Goal: Transaction & Acquisition: Book appointment/travel/reservation

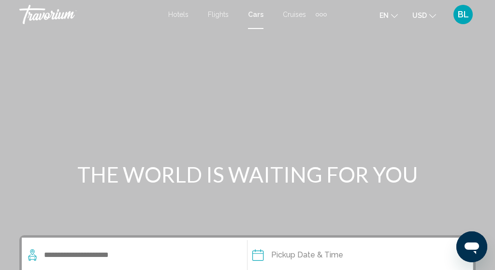
click at [183, 17] on span "Hotels" at bounding box center [178, 15] width 20 height 8
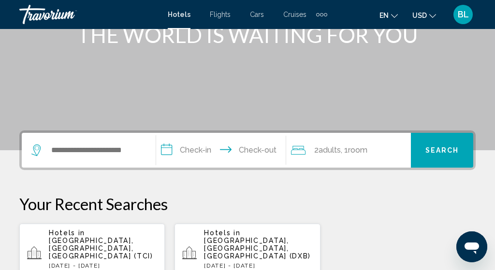
scroll to position [144, 0]
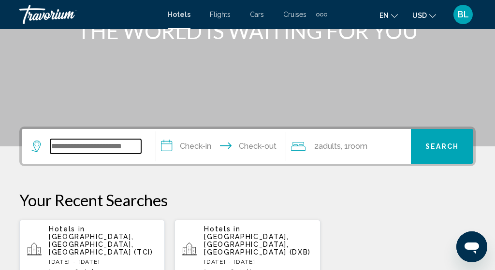
click at [115, 151] on input "Search widget" at bounding box center [95, 146] width 91 height 15
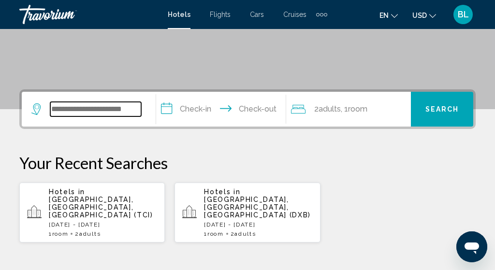
scroll to position [179, 0]
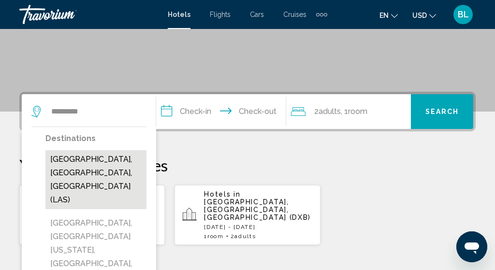
drag, startPoint x: 65, startPoint y: 128, endPoint x: 72, endPoint y: 164, distance: 36.9
click at [72, 164] on button "Las Vegas, NV, United States (LAS)" at bounding box center [95, 179] width 101 height 59
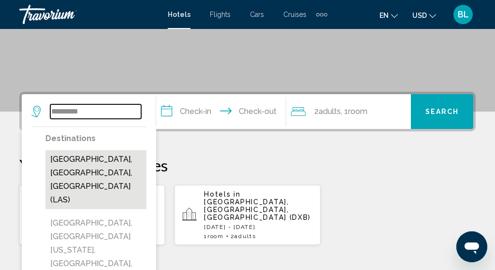
type input "**********"
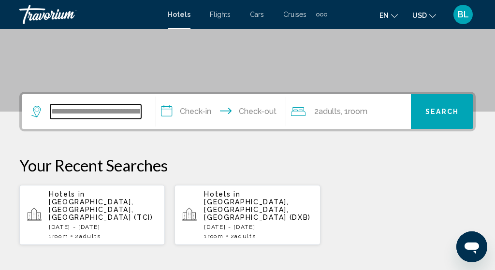
scroll to position [239, 0]
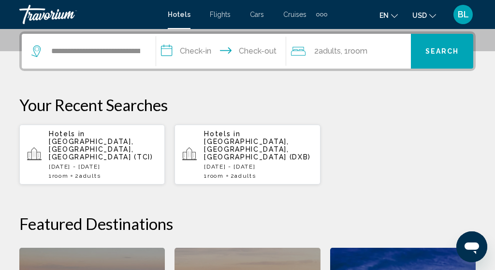
click at [199, 52] on input "**********" at bounding box center [223, 53] width 134 height 38
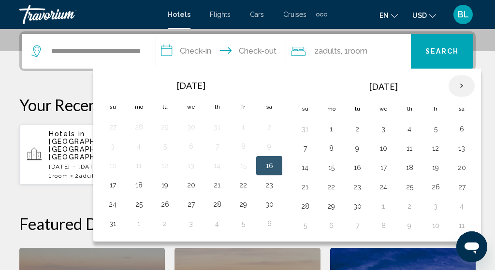
click at [465, 88] on th "Next month" at bounding box center [462, 85] width 26 height 21
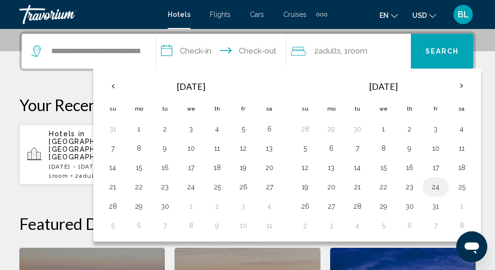
click at [441, 189] on button "24" at bounding box center [435, 187] width 15 height 14
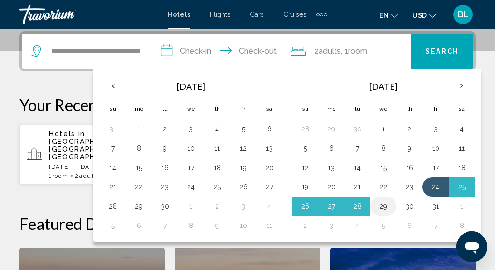
click at [391, 207] on button "29" at bounding box center [383, 207] width 15 height 14
type input "**********"
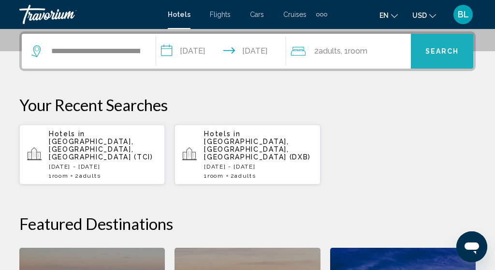
click at [424, 61] on button "Search" at bounding box center [442, 51] width 62 height 35
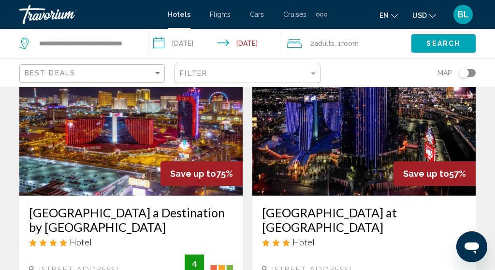
scroll to position [75, 0]
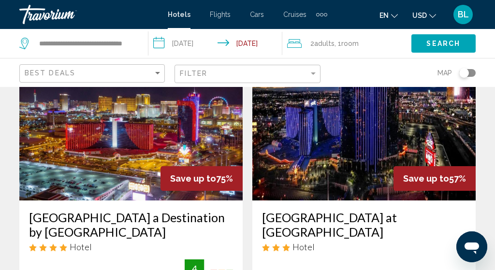
click at [174, 157] on img "Main content" at bounding box center [131, 123] width 224 height 155
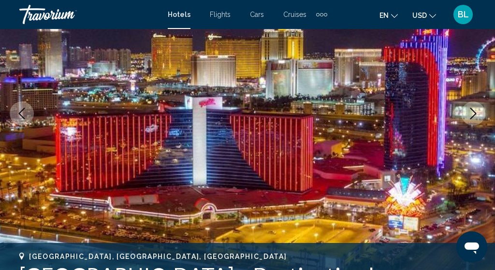
scroll to position [153, 0]
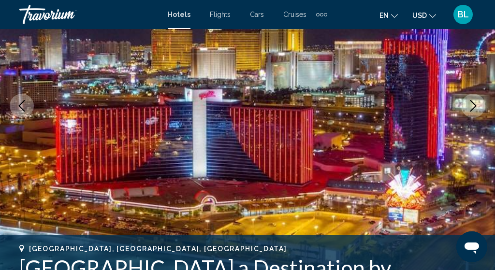
click at [466, 108] on button "Next image" at bounding box center [474, 106] width 24 height 24
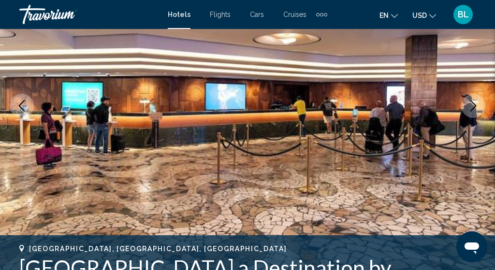
click at [476, 108] on icon "Next image" at bounding box center [474, 106] width 12 height 12
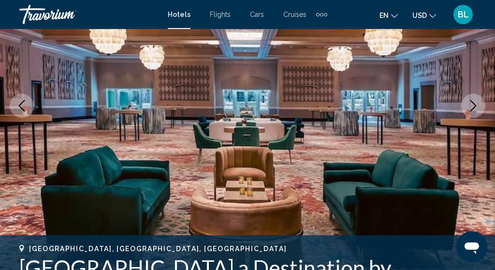
click at [475, 108] on icon "Next image" at bounding box center [474, 106] width 12 height 12
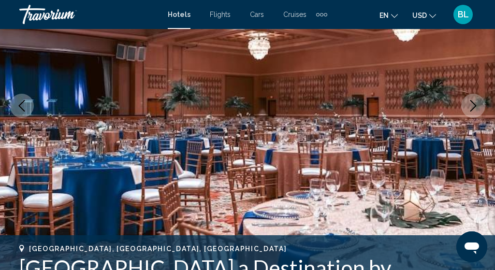
click at [475, 108] on icon "Next image" at bounding box center [474, 106] width 12 height 12
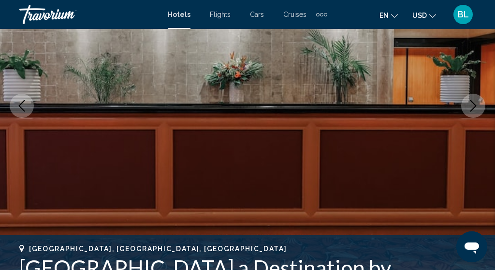
click at [475, 108] on icon "Next image" at bounding box center [474, 106] width 12 height 12
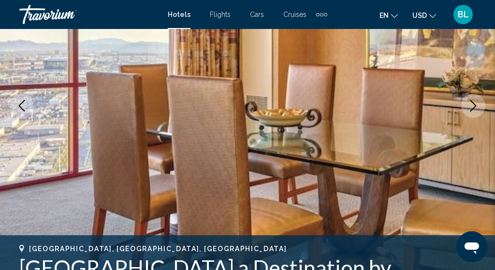
click at [475, 108] on icon "Next image" at bounding box center [474, 106] width 12 height 12
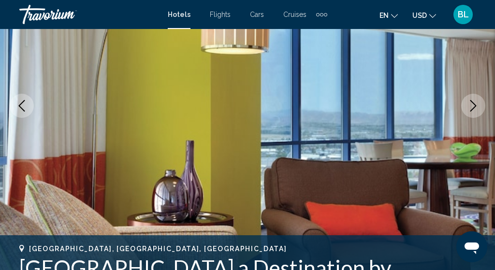
click at [475, 108] on icon "Next image" at bounding box center [474, 106] width 12 height 12
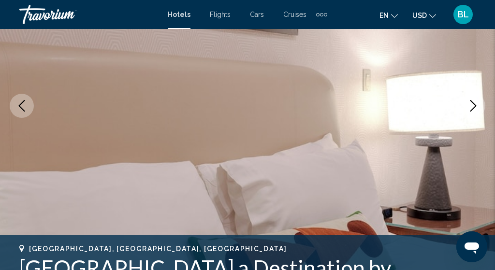
click at [475, 108] on icon "Next image" at bounding box center [474, 106] width 12 height 12
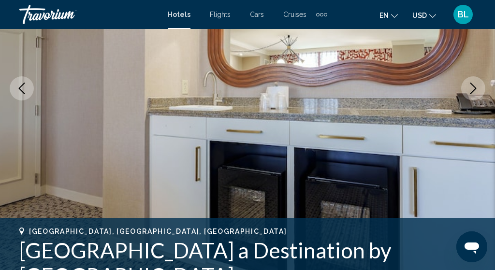
scroll to position [171, 0]
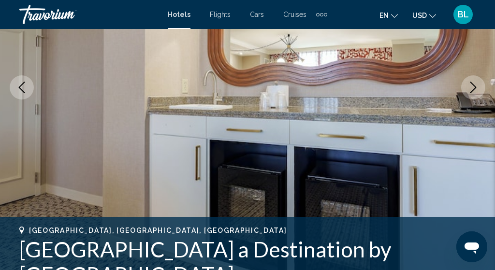
click at [476, 94] on button "Next image" at bounding box center [474, 87] width 24 height 24
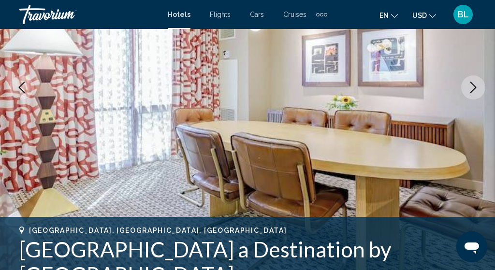
click at [476, 94] on button "Next image" at bounding box center [474, 87] width 24 height 24
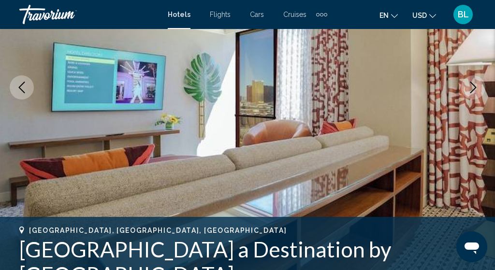
click at [476, 94] on button "Next image" at bounding box center [474, 87] width 24 height 24
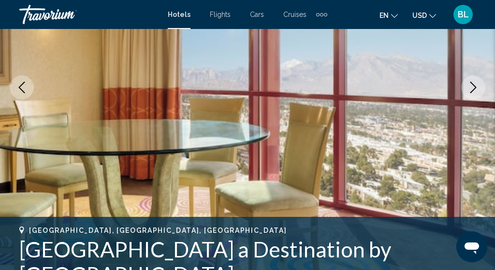
click at [476, 94] on button "Next image" at bounding box center [474, 87] width 24 height 24
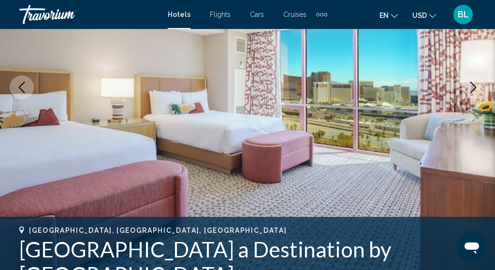
click at [476, 94] on button "Next image" at bounding box center [474, 87] width 24 height 24
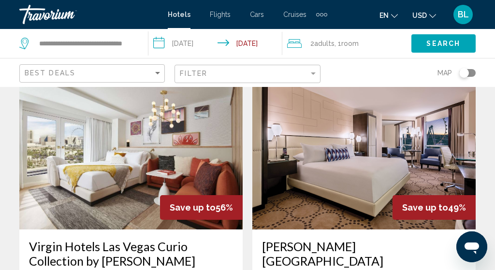
scroll to position [404, 0]
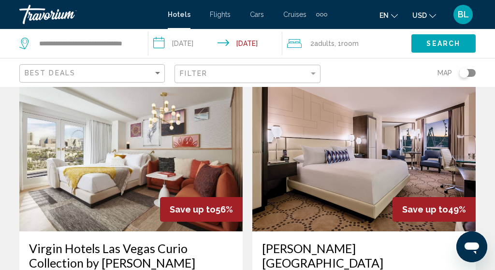
click at [344, 164] on img "Main content" at bounding box center [365, 154] width 224 height 155
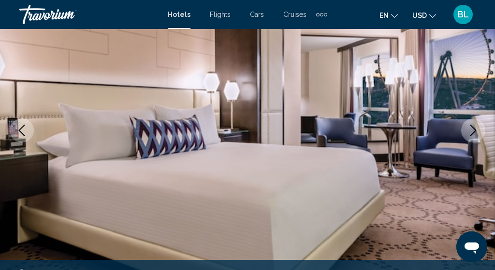
scroll to position [163, 0]
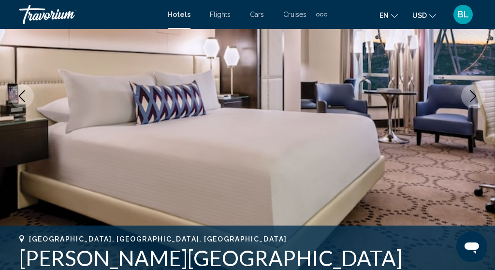
click at [465, 106] on img "Main content" at bounding box center [247, 96] width 495 height 460
click at [470, 102] on icon "Next image" at bounding box center [474, 96] width 12 height 12
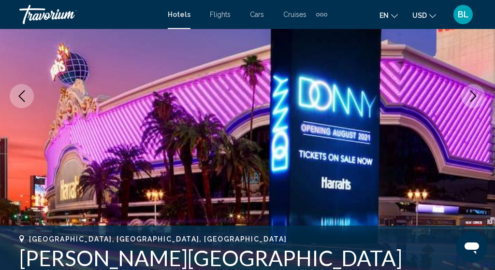
click at [471, 101] on icon "Next image" at bounding box center [474, 96] width 6 height 12
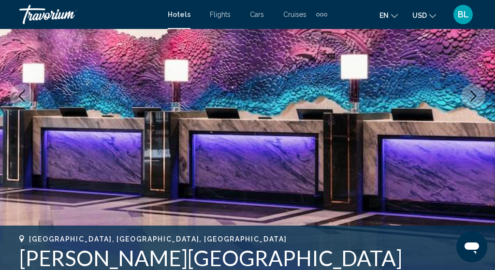
click at [471, 101] on icon "Next image" at bounding box center [474, 96] width 6 height 12
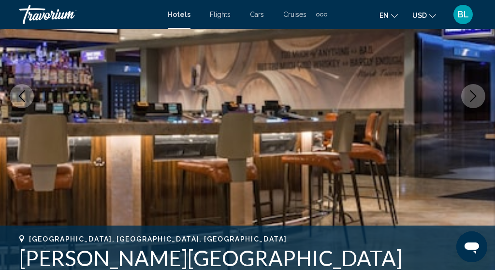
click at [471, 101] on icon "Next image" at bounding box center [474, 96] width 6 height 12
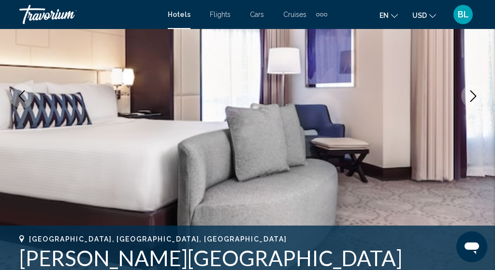
click at [471, 101] on icon "Next image" at bounding box center [474, 96] width 6 height 12
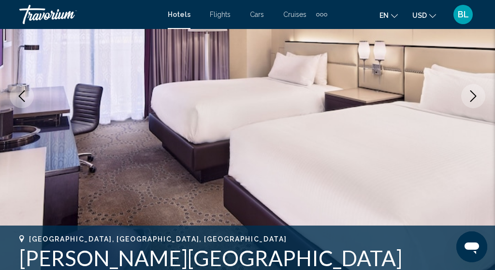
click at [471, 101] on icon "Next image" at bounding box center [474, 96] width 6 height 12
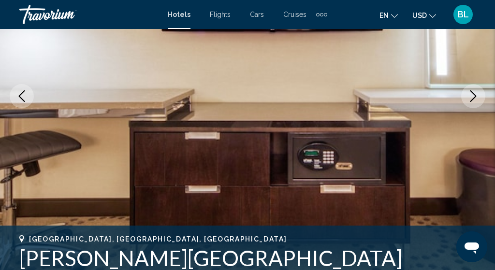
click at [471, 101] on icon "Next image" at bounding box center [474, 96] width 6 height 12
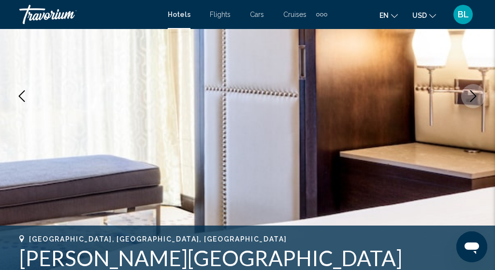
click at [26, 97] on icon "Previous image" at bounding box center [22, 96] width 12 height 12
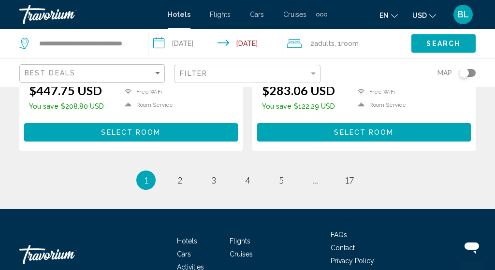
scroll to position [2087, 0]
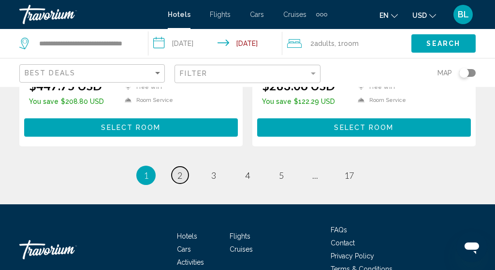
click at [178, 170] on span "2" at bounding box center [180, 175] width 5 height 11
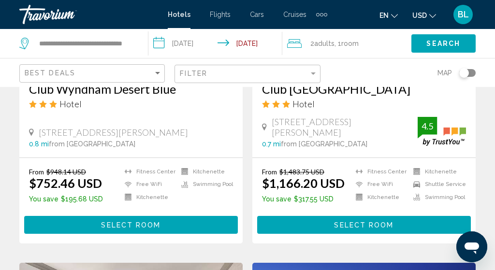
scroll to position [1618, 0]
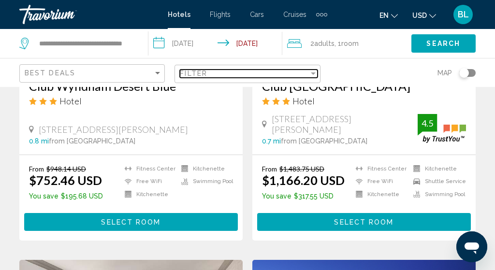
click at [205, 71] on span "Filter" at bounding box center [194, 74] width 28 height 8
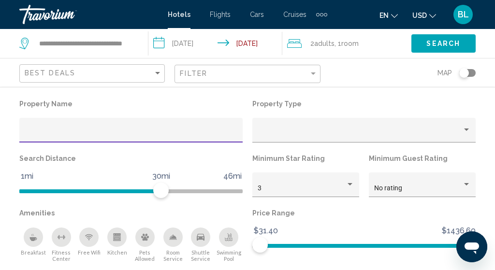
scroll to position [1643, 0]
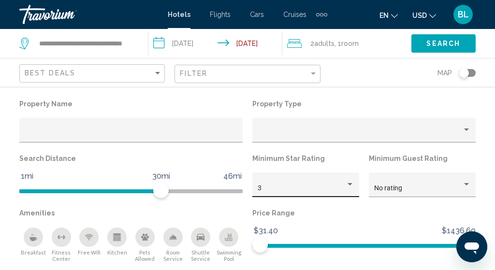
click at [275, 181] on div "3" at bounding box center [306, 188] width 97 height 20
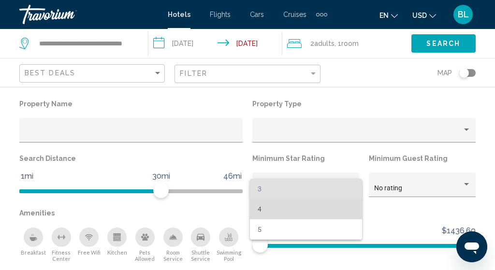
click at [276, 207] on span "4" at bounding box center [306, 209] width 97 height 20
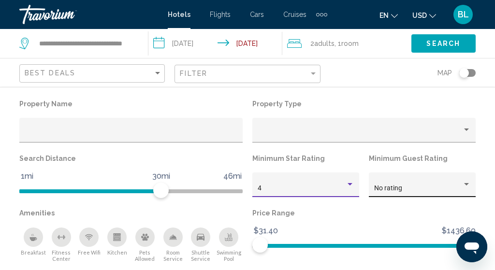
click at [384, 187] on span "No rating" at bounding box center [389, 188] width 28 height 8
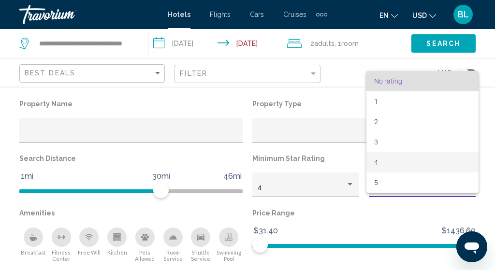
click at [381, 162] on span "4" at bounding box center [423, 162] width 97 height 20
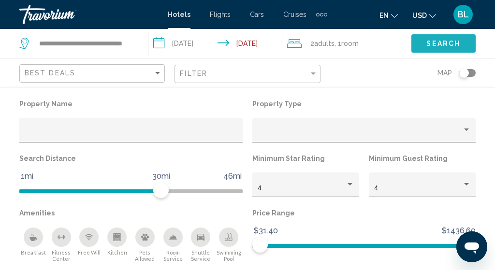
click at [438, 40] on span "Search" at bounding box center [444, 43] width 34 height 8
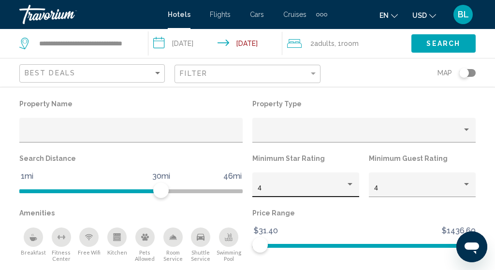
scroll to position [1710, 0]
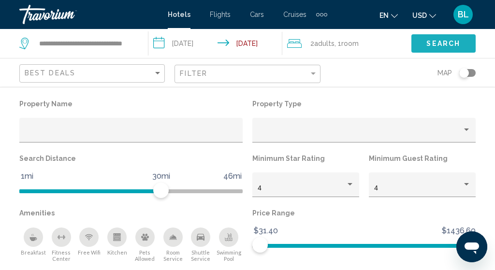
click at [422, 51] on button "Search" at bounding box center [444, 43] width 64 height 18
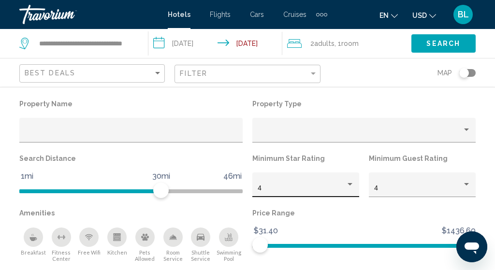
scroll to position [2022, 0]
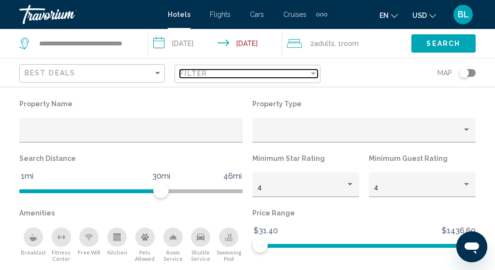
click at [220, 76] on div "Filter" at bounding box center [244, 74] width 129 height 8
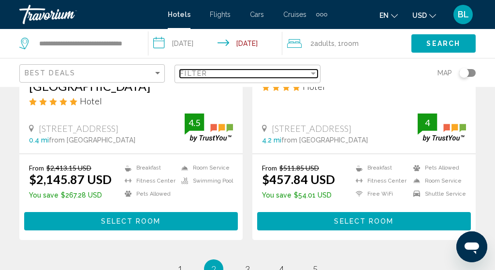
click at [246, 73] on div "Filter" at bounding box center [244, 74] width 129 height 8
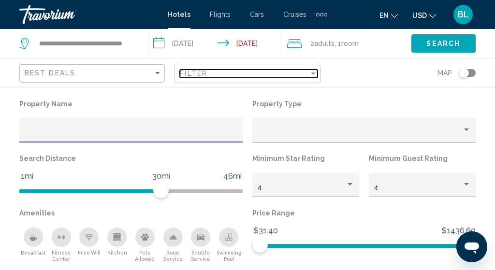
click at [245, 73] on div "Filter" at bounding box center [244, 74] width 129 height 8
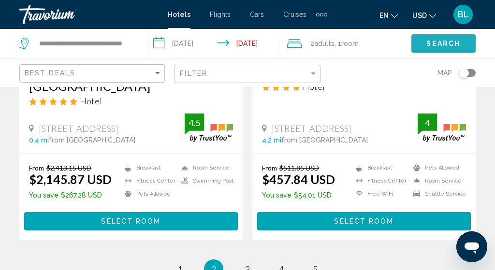
click at [424, 40] on button "Search" at bounding box center [444, 43] width 64 height 18
click at [180, 264] on span "1" at bounding box center [180, 269] width 5 height 11
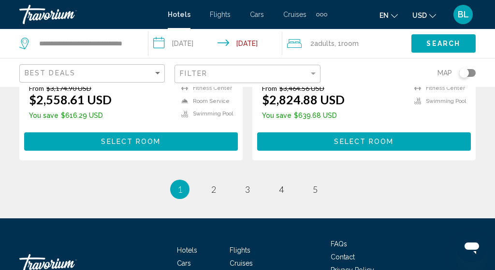
scroll to position [2072, 0]
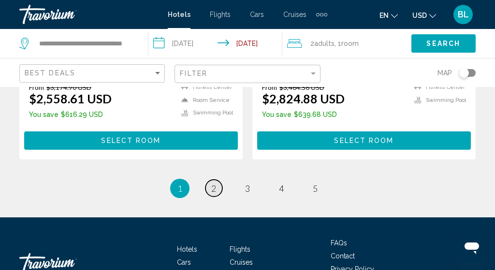
click at [215, 183] on span "2" at bounding box center [213, 188] width 5 height 11
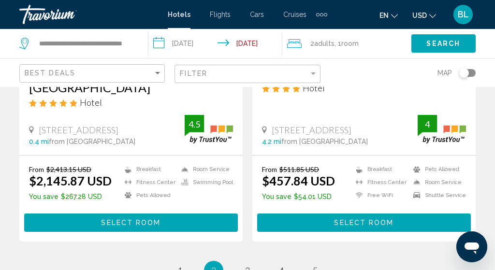
scroll to position [2030, 0]
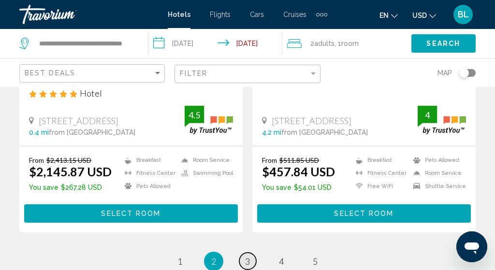
click at [251, 253] on link "page 3" at bounding box center [248, 261] width 17 height 17
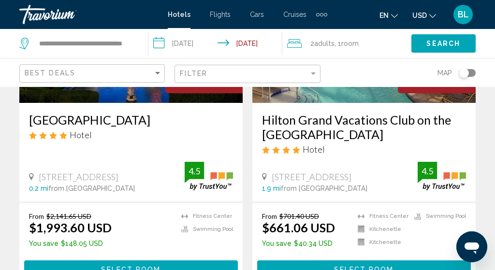
scroll to position [1971, 0]
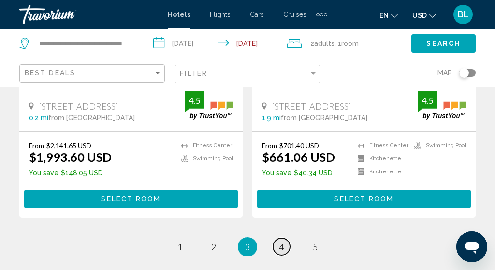
click at [278, 239] on link "page 4" at bounding box center [281, 247] width 17 height 17
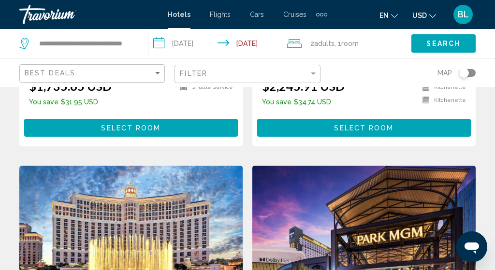
scroll to position [1755, 0]
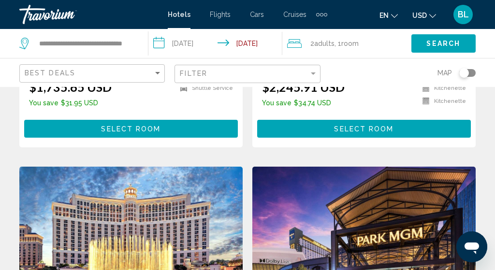
click at [305, 45] on div "2 Adult Adults , 1 Room rooms" at bounding box center [349, 44] width 124 height 14
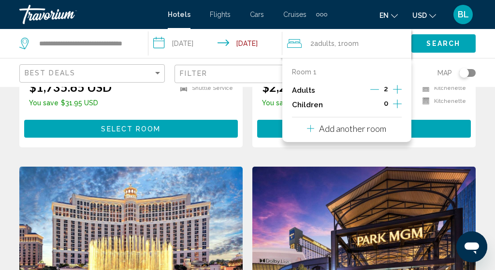
click at [377, 92] on icon "Decrement adults" at bounding box center [375, 89] width 9 height 9
click at [400, 106] on icon "Increment children" at bounding box center [397, 104] width 9 height 12
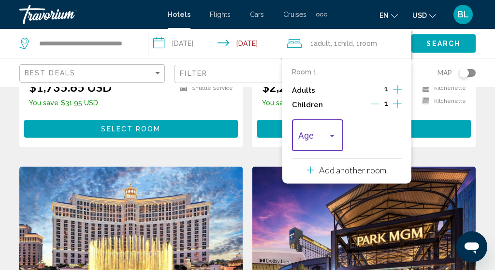
click at [329, 140] on div "Travelers: 1 adult, 1 child" at bounding box center [332, 136] width 9 height 8
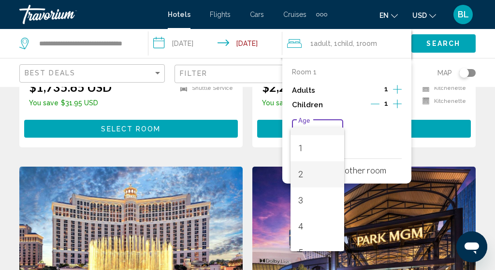
scroll to position [23, 0]
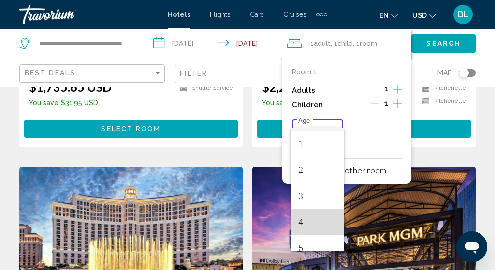
click at [308, 219] on span "4" at bounding box center [318, 223] width 38 height 26
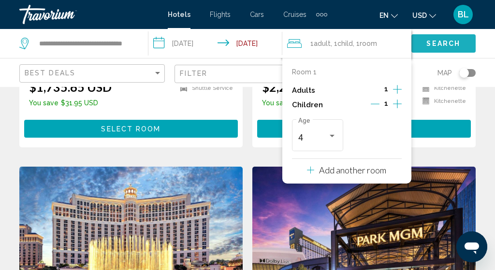
click at [426, 45] on button "Search" at bounding box center [444, 43] width 64 height 18
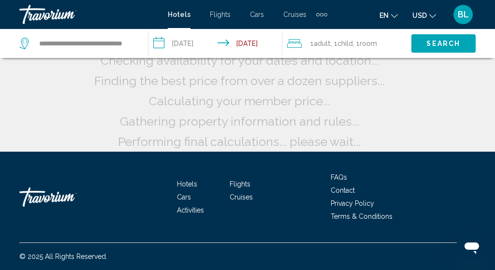
scroll to position [120, 0]
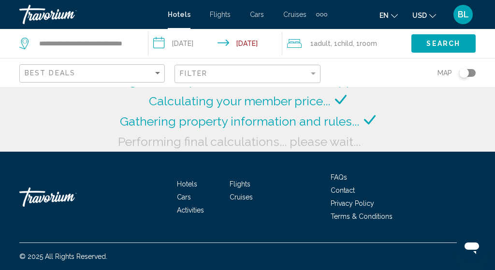
scroll to position [105, 0]
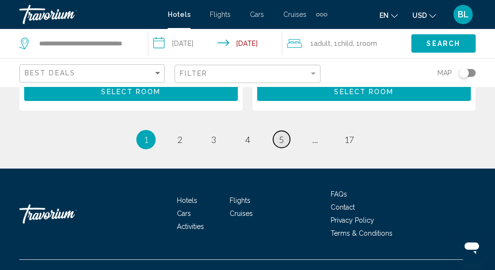
click at [282, 131] on link "page 5" at bounding box center [281, 139] width 17 height 17
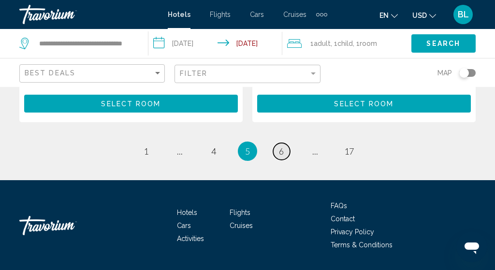
click at [279, 146] on span "6" at bounding box center [281, 151] width 5 height 11
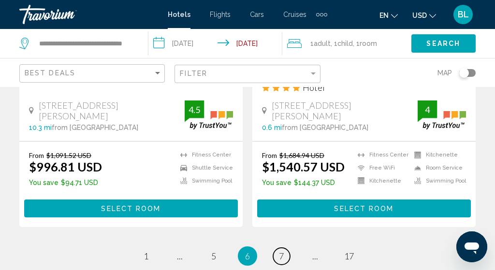
scroll to position [2045, 0]
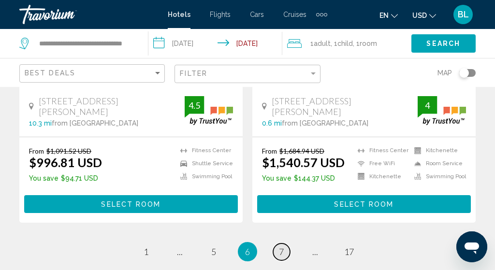
click at [284, 247] on span "7" at bounding box center [281, 252] width 5 height 11
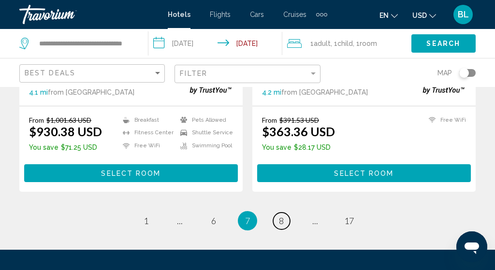
scroll to position [2077, 0]
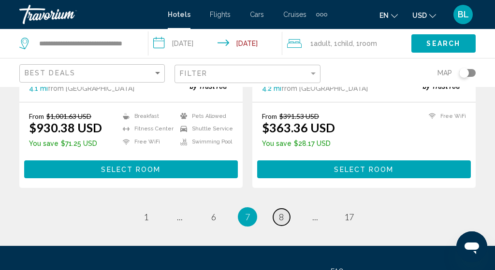
click at [279, 212] on span "8" at bounding box center [281, 217] width 5 height 11
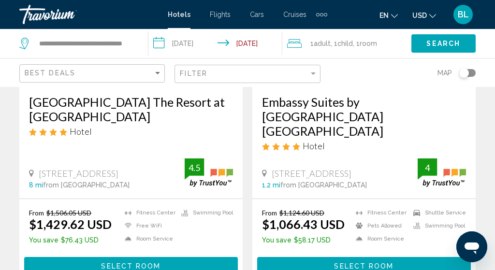
scroll to position [2017, 0]
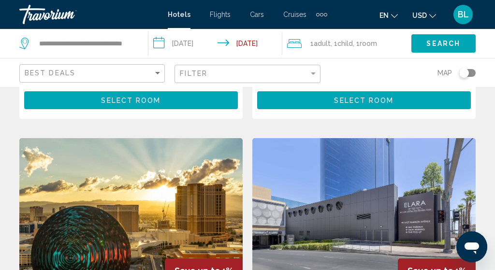
scroll to position [1788, 0]
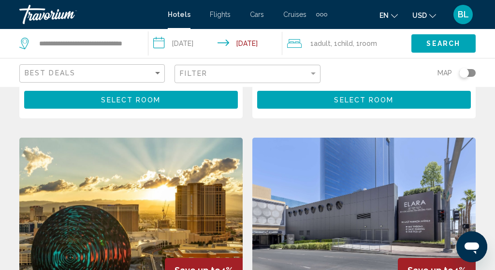
click at [242, 78] on div "Filter" at bounding box center [248, 74] width 137 height 18
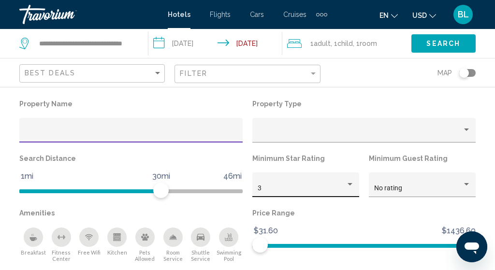
click at [328, 178] on div "3" at bounding box center [306, 188] width 97 height 20
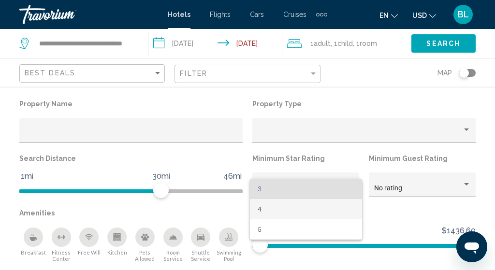
click at [318, 205] on span "4" at bounding box center [306, 209] width 97 height 20
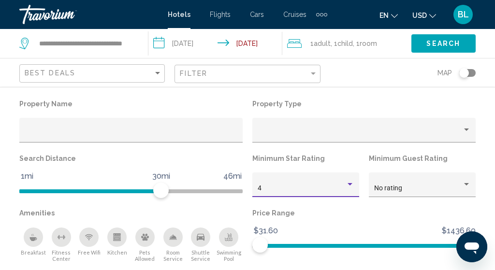
scroll to position [708, 0]
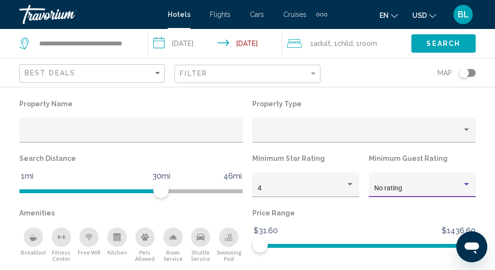
click at [382, 187] on span "No rating" at bounding box center [389, 188] width 28 height 8
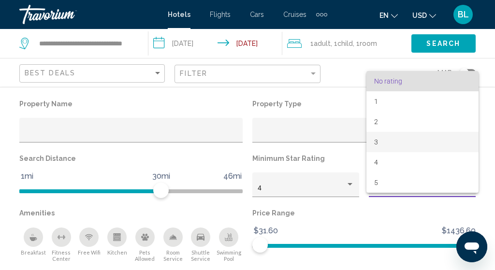
click at [388, 142] on span "3" at bounding box center [423, 142] width 97 height 20
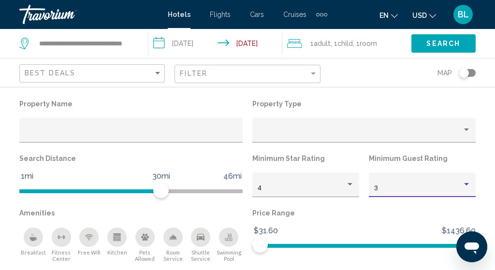
click at [391, 186] on div "3" at bounding box center [419, 189] width 88 height 8
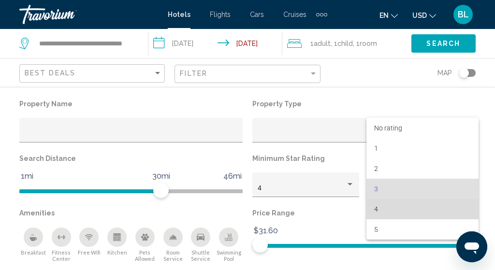
click at [391, 210] on span "4" at bounding box center [423, 209] width 97 height 20
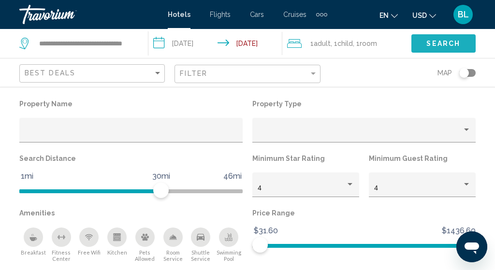
click at [423, 45] on button "Search" at bounding box center [444, 43] width 64 height 18
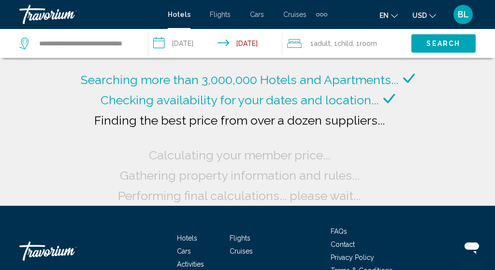
scroll to position [70, 0]
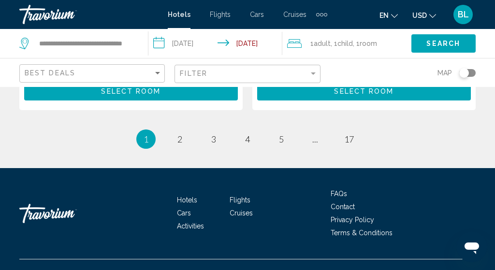
scroll to position [2123, 0]
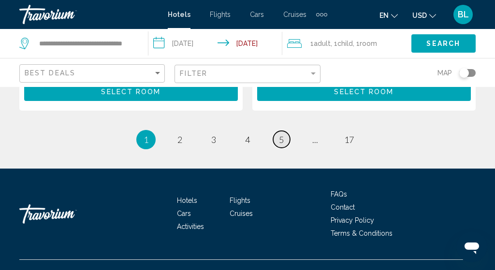
click at [289, 131] on link "page 5" at bounding box center [281, 139] width 17 height 17
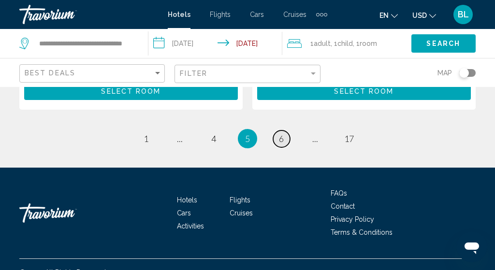
scroll to position [2110, 0]
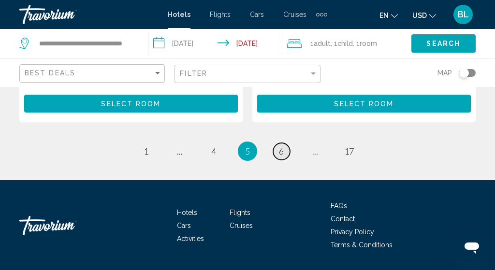
click at [284, 146] on span "6" at bounding box center [281, 151] width 5 height 11
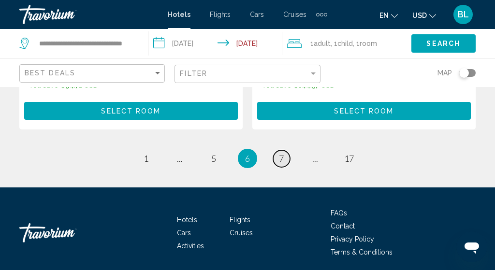
click at [287, 150] on link "page 7" at bounding box center [281, 158] width 17 height 17
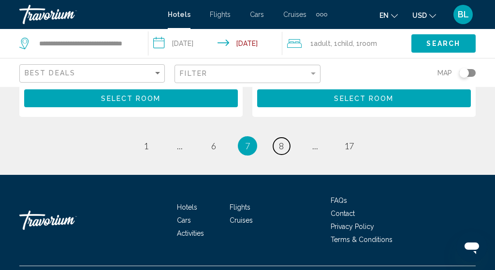
scroll to position [2151, 0]
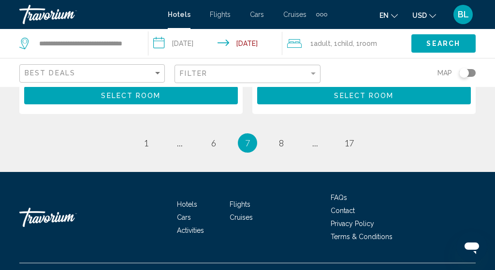
click at [291, 134] on li "page 8" at bounding box center [281, 143] width 19 height 19
click at [283, 134] on ul "7 / 17 page 1 page ... page 6 You're on page 7 page 8 page ... page 17" at bounding box center [247, 143] width 457 height 19
click at [283, 135] on link "page 8" at bounding box center [281, 143] width 17 height 17
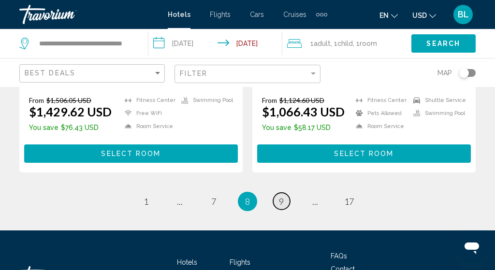
click at [281, 196] on span "9" at bounding box center [281, 201] width 5 height 11
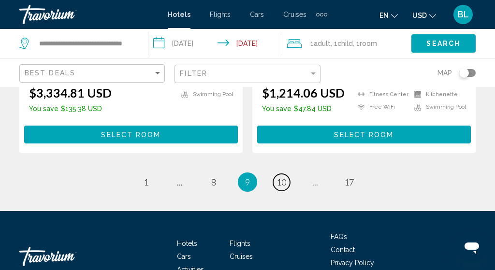
scroll to position [2128, 0]
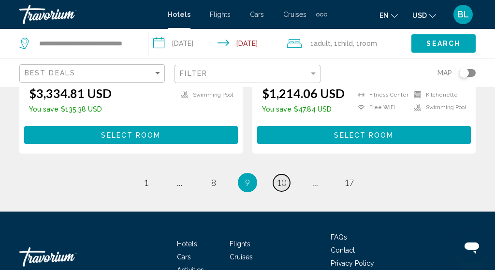
click at [280, 178] on span "10" at bounding box center [282, 183] width 10 height 11
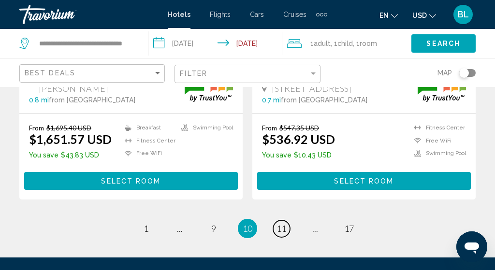
scroll to position [2107, 0]
click at [288, 221] on link "page 11" at bounding box center [281, 229] width 17 height 17
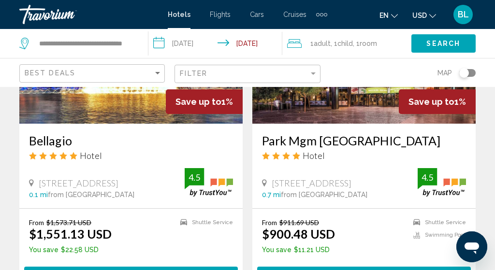
scroll to position [1294, 0]
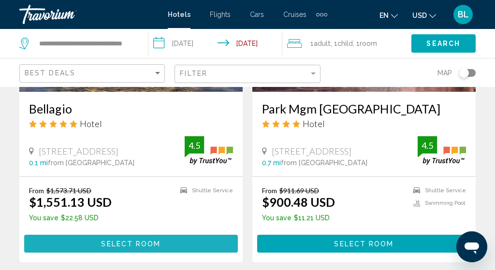
click at [169, 235] on button "Select Room" at bounding box center [131, 244] width 214 height 18
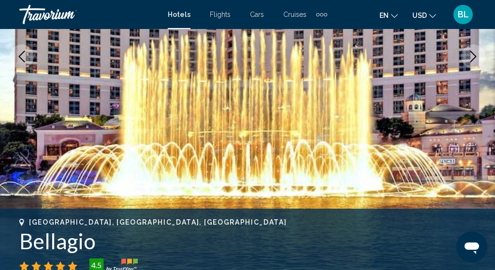
scroll to position [161, 0]
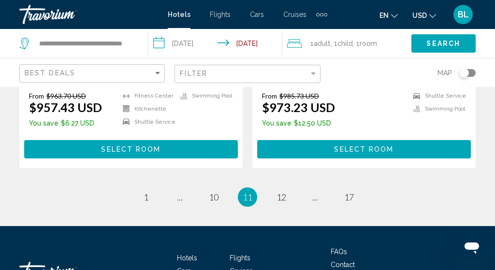
scroll to position [2123, 0]
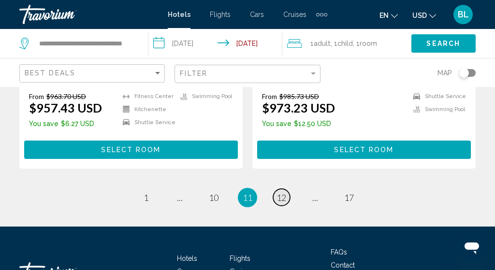
click at [283, 193] on span "12" at bounding box center [282, 198] width 10 height 11
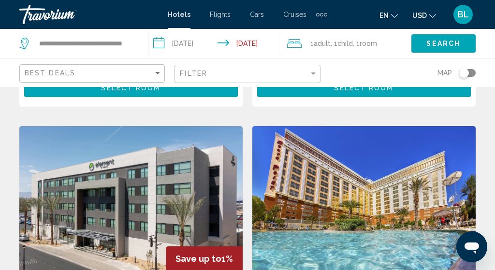
scroll to position [1422, 0]
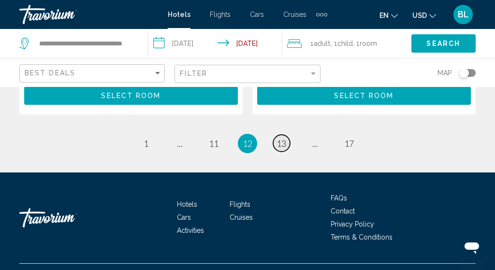
click at [278, 138] on span "13" at bounding box center [282, 143] width 10 height 11
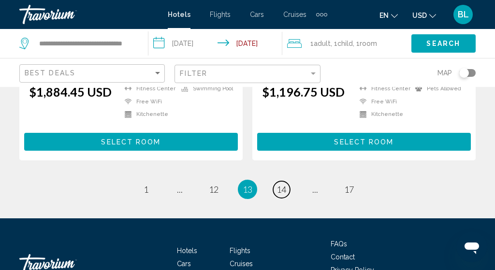
scroll to position [2045, 0]
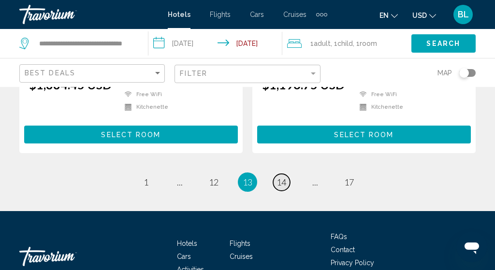
click at [289, 191] on link "page 14" at bounding box center [281, 182] width 17 height 17
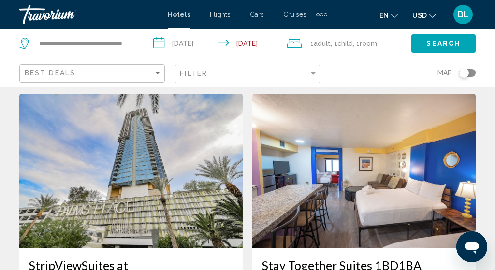
scroll to position [1851, 0]
click at [338, 45] on span ", 1 Child Children" at bounding box center [342, 44] width 22 height 14
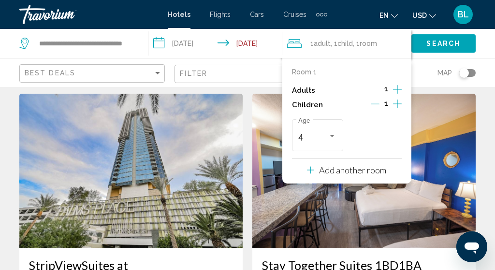
click at [376, 104] on icon "Decrement children" at bounding box center [375, 104] width 9 height 9
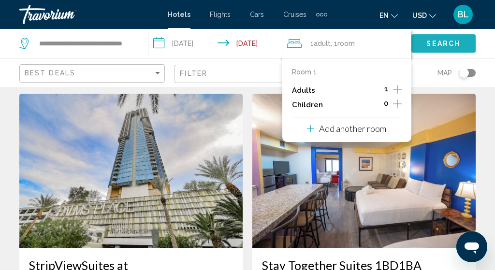
click at [421, 47] on button "Search" at bounding box center [444, 43] width 64 height 18
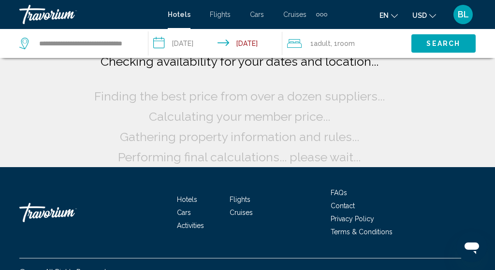
scroll to position [102, 0]
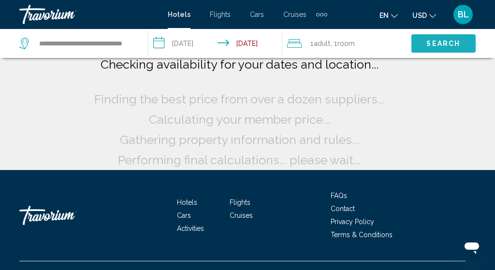
click at [428, 42] on span "Search" at bounding box center [444, 44] width 34 height 8
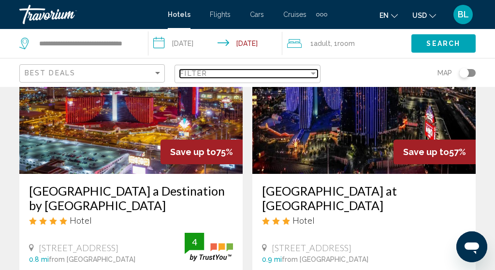
click at [281, 75] on div "Filter" at bounding box center [244, 74] width 129 height 8
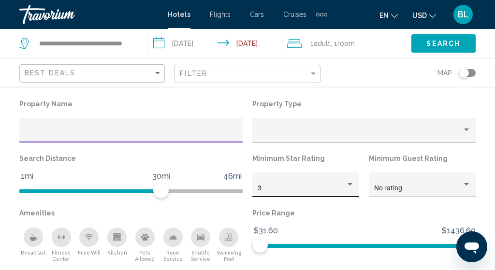
click at [322, 180] on div "3" at bounding box center [306, 188] width 97 height 20
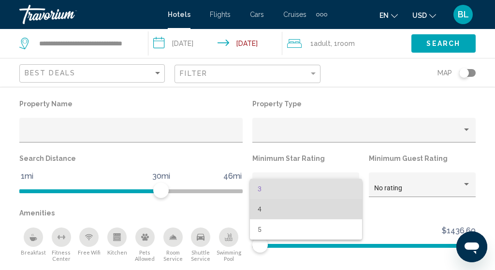
click at [319, 204] on span "4" at bounding box center [306, 209] width 97 height 20
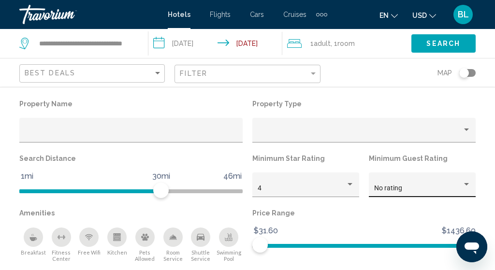
click at [373, 186] on div "No rating" at bounding box center [422, 185] width 107 height 25
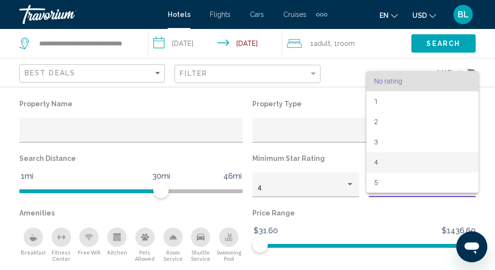
click at [383, 159] on span "4" at bounding box center [423, 162] width 97 height 20
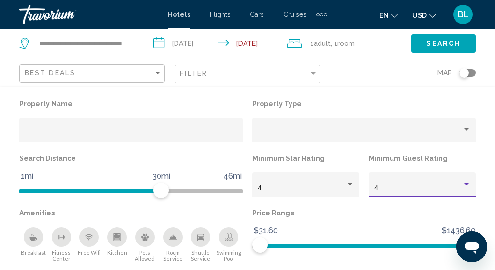
scroll to position [210, 0]
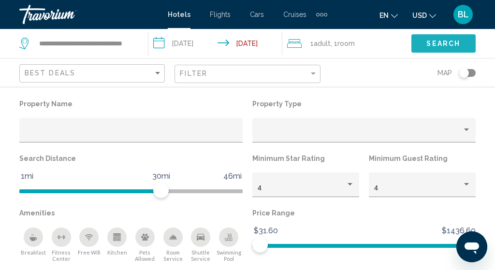
click at [432, 44] on span "Search" at bounding box center [444, 44] width 34 height 8
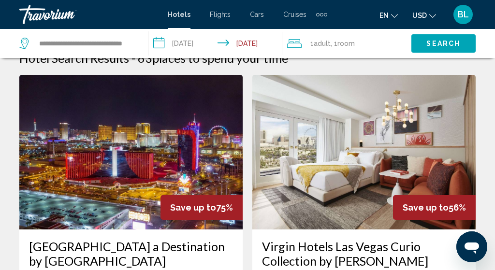
scroll to position [46, 0]
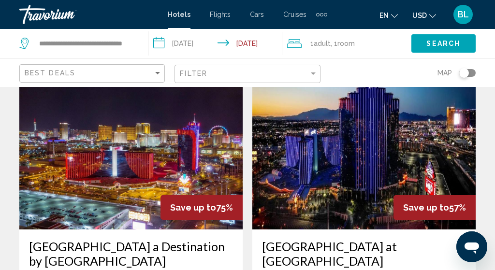
click at [168, 159] on img "Main content" at bounding box center [131, 152] width 224 height 155
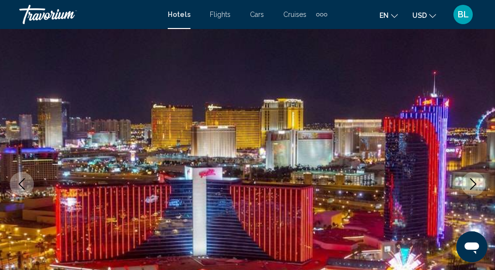
scroll to position [92, 0]
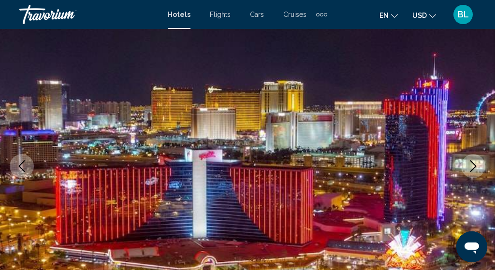
click at [469, 166] on icon "Next image" at bounding box center [474, 167] width 12 height 12
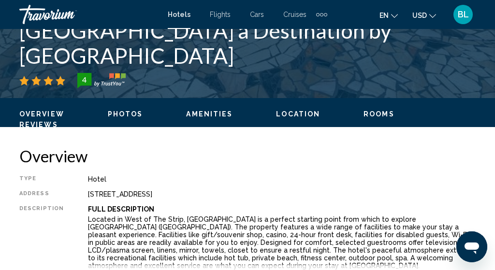
click at [129, 115] on span "Photos" at bounding box center [125, 114] width 35 height 8
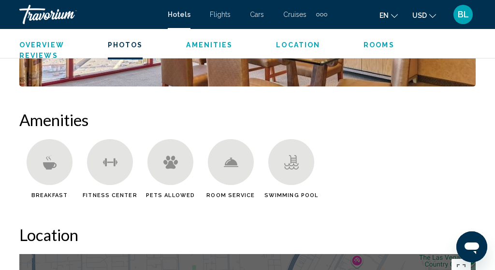
scroll to position [1003, 0]
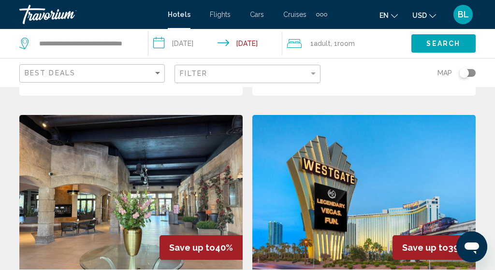
scroll to position [1072, 0]
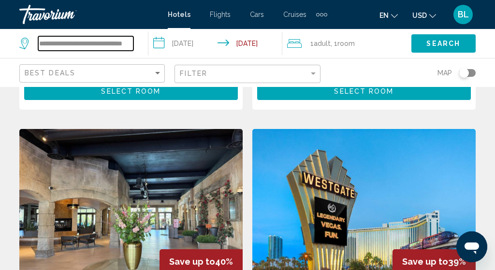
click at [89, 42] on input "**********" at bounding box center [85, 43] width 95 height 15
drag, startPoint x: 39, startPoint y: 43, endPoint x: 159, endPoint y: 59, distance: 121.1
click at [159, 58] on div "**********" at bounding box center [247, 43] width 495 height 29
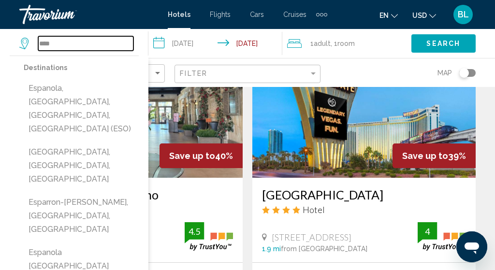
scroll to position [1179, 0]
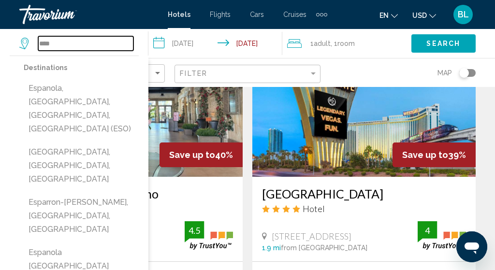
drag, startPoint x: 63, startPoint y: 45, endPoint x: 36, endPoint y: 46, distance: 26.6
click at [36, 46] on div "****" at bounding box center [76, 43] width 114 height 15
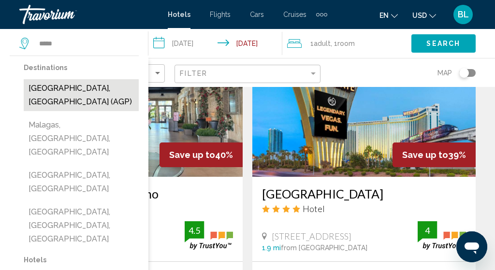
click at [52, 90] on button "Malaga, Spain (AGP)" at bounding box center [81, 95] width 115 height 32
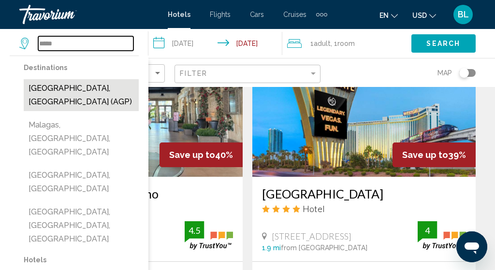
type input "**********"
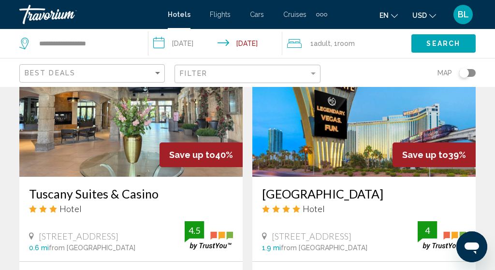
click at [321, 43] on span "Adult" at bounding box center [322, 44] width 17 height 8
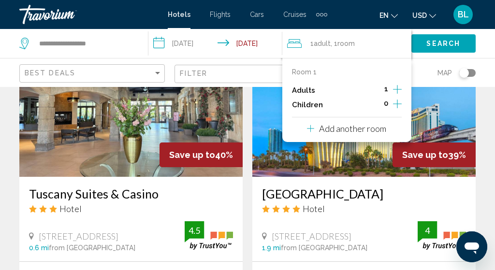
click at [402, 86] on div "Room 1 Adults 1 Children 0 Add another room" at bounding box center [347, 100] width 129 height 84
click at [397, 90] on icon "Increment adults" at bounding box center [397, 90] width 9 height 12
click at [399, 106] on icon "Increment children" at bounding box center [397, 104] width 9 height 9
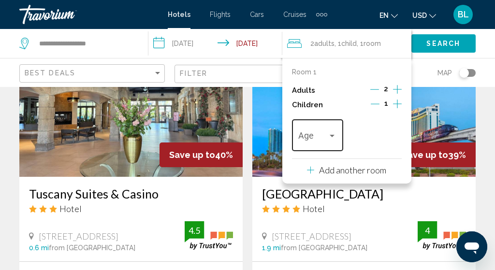
click at [328, 133] on div "Age" at bounding box center [318, 134] width 38 height 34
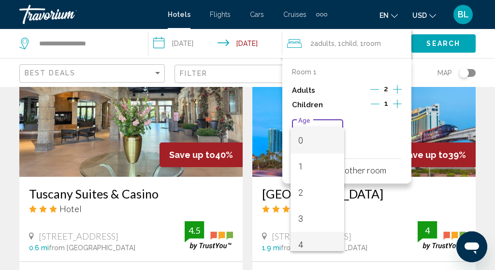
click at [308, 243] on span "4" at bounding box center [318, 245] width 38 height 26
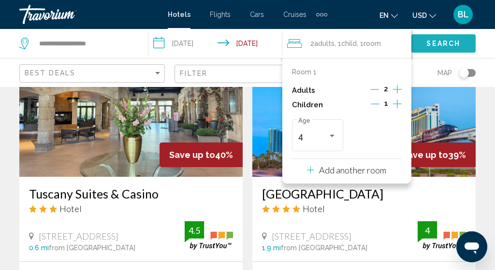
click at [434, 45] on span "Search" at bounding box center [444, 44] width 34 height 8
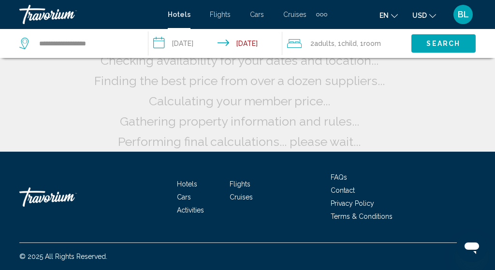
scroll to position [120, 0]
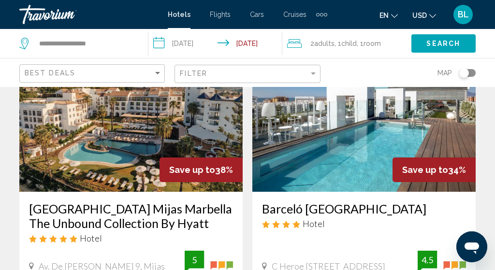
scroll to position [443, 0]
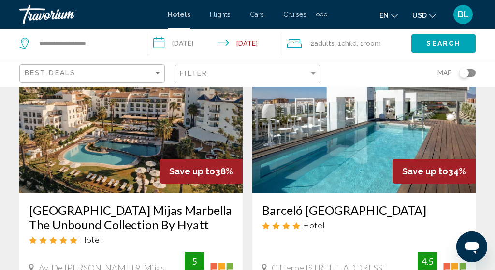
click at [163, 123] on img "Main content" at bounding box center [131, 116] width 224 height 155
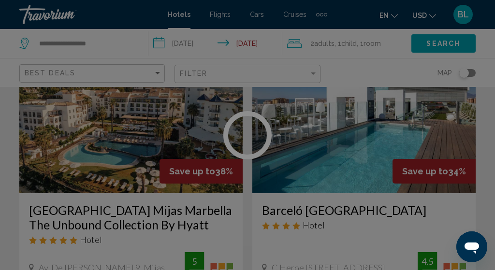
scroll to position [0, 0]
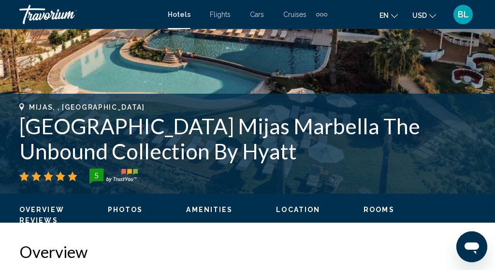
click at [134, 211] on span "Photos" at bounding box center [125, 210] width 35 height 8
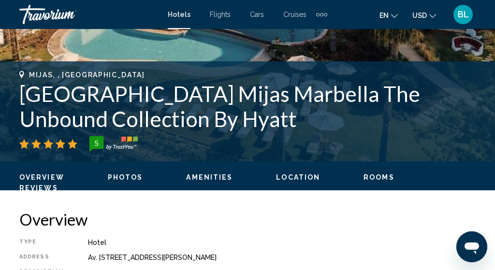
scroll to position [327, 0]
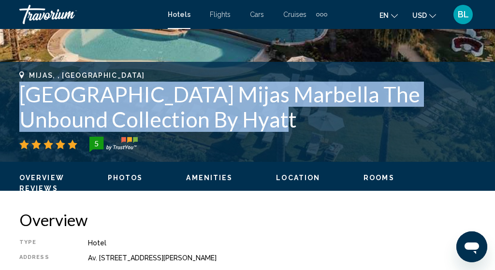
drag, startPoint x: 23, startPoint y: 100, endPoint x: 209, endPoint y: 122, distance: 187.7
copy h1 "La Zambra Resort Mijas Marbella The Unbound Collection By Hyatt"
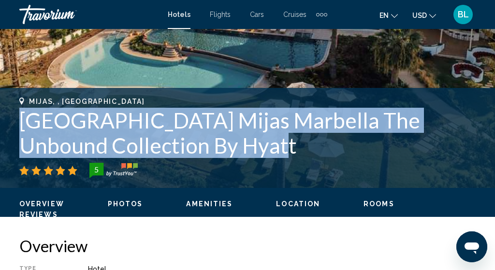
scroll to position [265, 0]
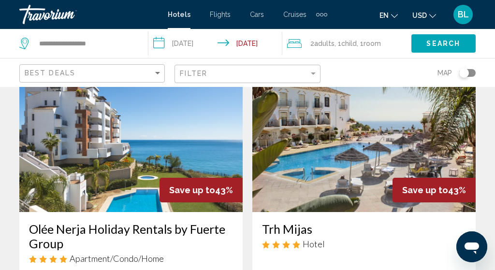
scroll to position [38, 0]
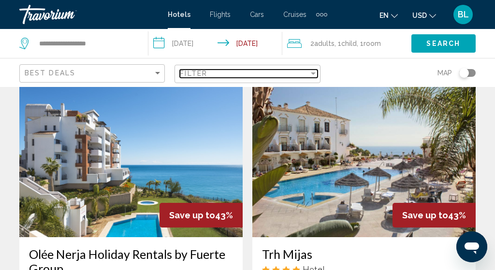
click at [251, 71] on div "Filter" at bounding box center [244, 74] width 129 height 8
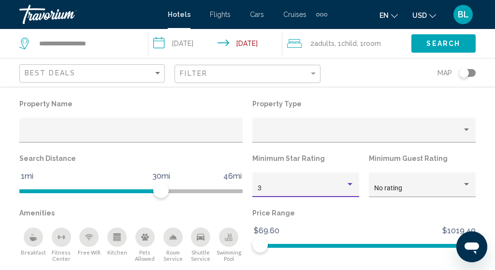
click at [300, 189] on div "3" at bounding box center [302, 189] width 88 height 8
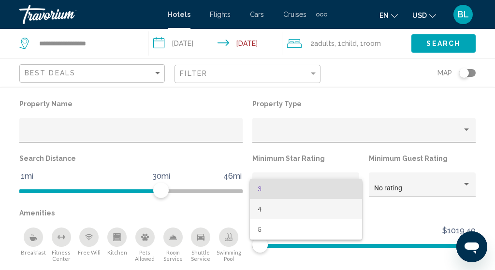
click at [301, 209] on span "4" at bounding box center [306, 209] width 97 height 20
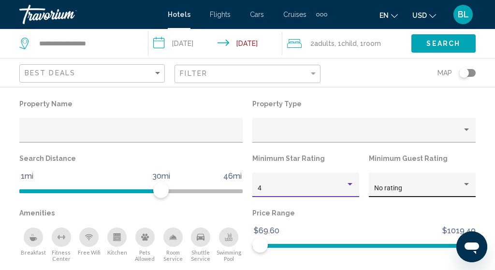
click at [386, 189] on span "No rating" at bounding box center [389, 188] width 28 height 8
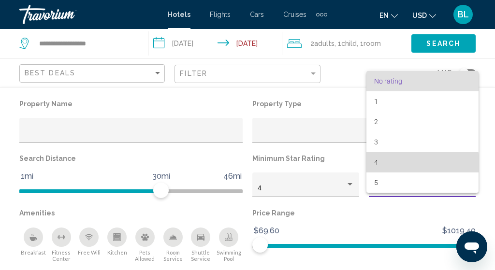
click at [387, 164] on span "4" at bounding box center [423, 162] width 97 height 20
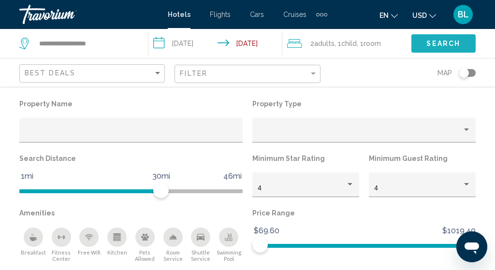
click at [433, 45] on span "Search" at bounding box center [444, 44] width 34 height 8
click at [436, 45] on span "Search" at bounding box center [444, 44] width 34 height 8
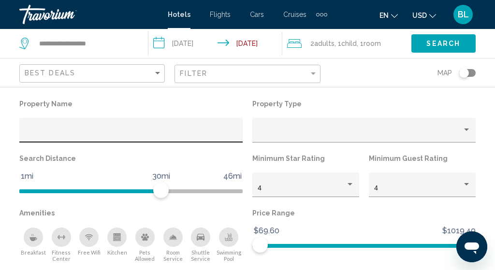
scroll to position [453, 0]
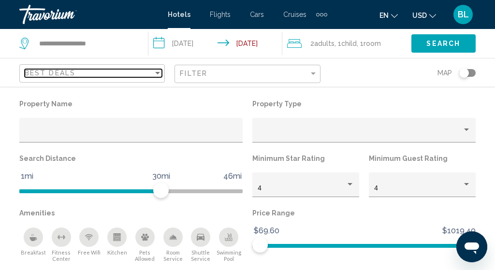
click at [154, 74] on div "Sort by" at bounding box center [157, 73] width 9 height 8
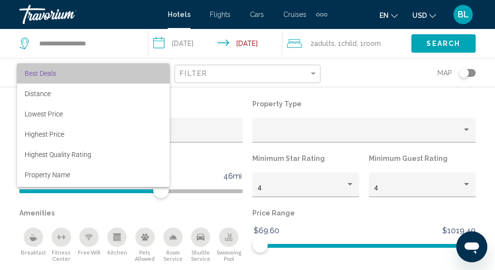
click at [150, 75] on span "Best Deals" at bounding box center [93, 73] width 137 height 20
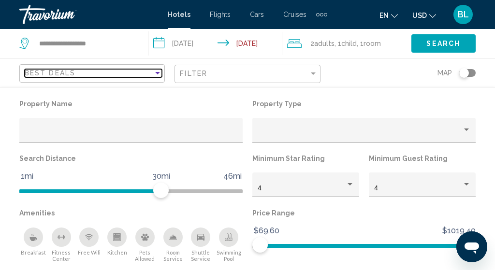
scroll to position [532, 0]
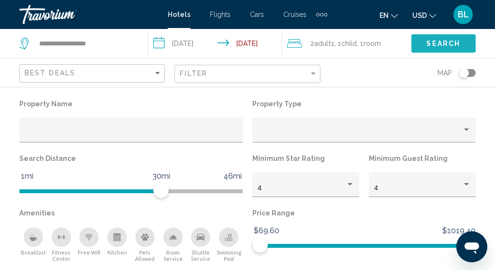
click at [433, 41] on span "Search" at bounding box center [444, 44] width 34 height 8
click at [182, 13] on span "Hotels" at bounding box center [179, 15] width 23 height 8
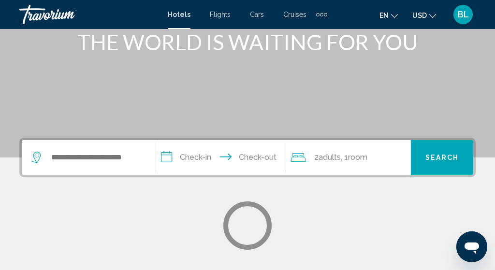
scroll to position [135, 0]
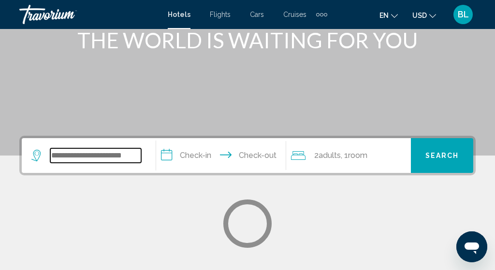
click at [139, 154] on input "Search widget" at bounding box center [95, 156] width 91 height 15
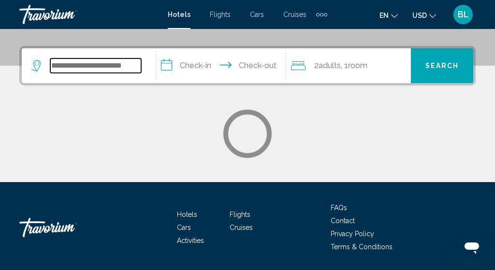
scroll to position [239, 0]
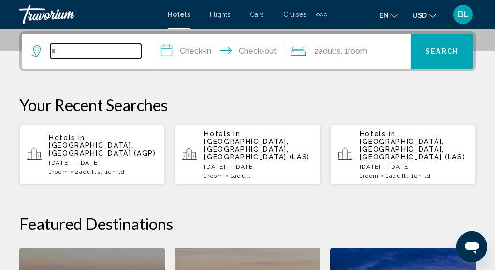
type input "*"
click at [68, 169] on span "Room" at bounding box center [60, 172] width 16 height 7
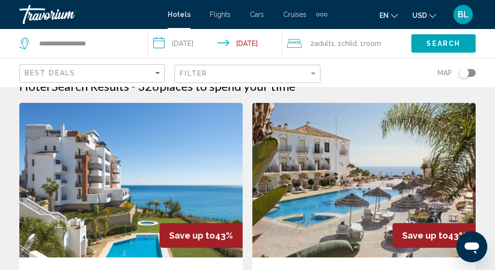
scroll to position [15, 0]
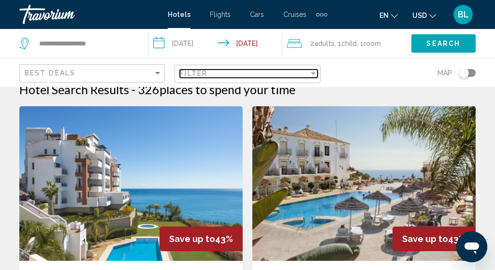
click at [270, 75] on div "Filter" at bounding box center [244, 74] width 129 height 8
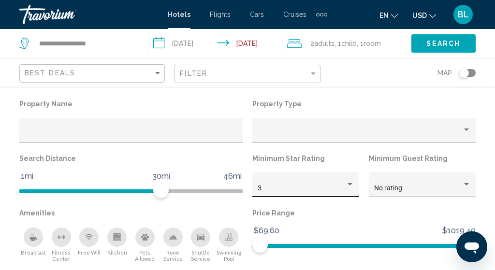
click at [272, 184] on div "3" at bounding box center [306, 188] width 97 height 20
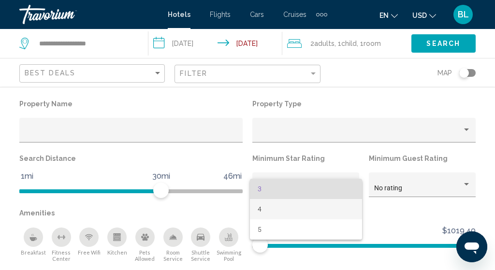
click at [279, 210] on span "4" at bounding box center [306, 209] width 97 height 20
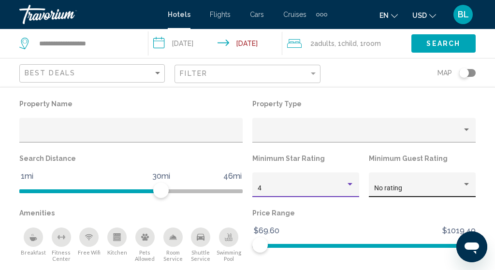
click at [376, 187] on span "No rating" at bounding box center [389, 188] width 28 height 8
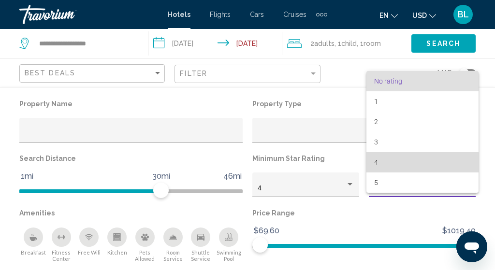
click at [380, 163] on span "4" at bounding box center [423, 162] width 97 height 20
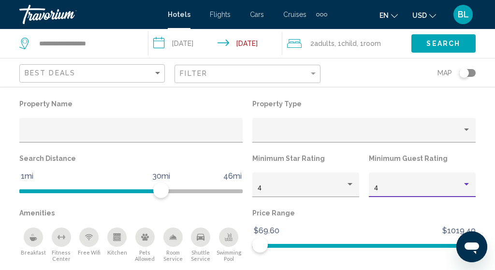
click at [420, 49] on button "Search" at bounding box center [444, 43] width 64 height 18
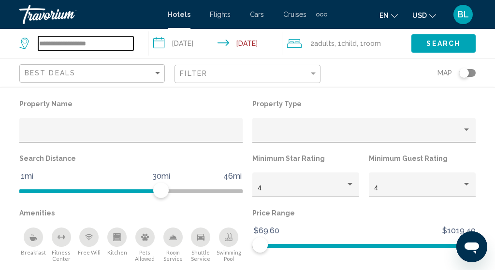
click at [74, 45] on input "**********" at bounding box center [85, 43] width 95 height 15
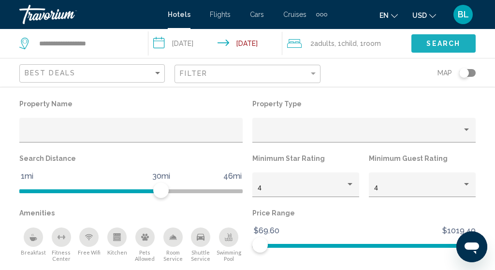
click at [427, 40] on button "Search" at bounding box center [444, 43] width 64 height 18
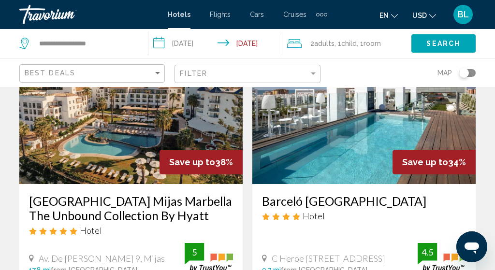
scroll to position [453, 0]
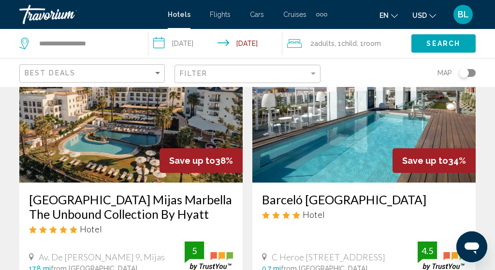
click at [313, 165] on img "Main content" at bounding box center [365, 105] width 224 height 155
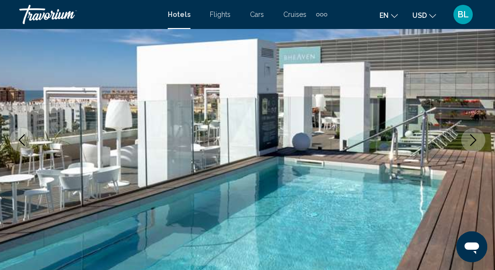
scroll to position [120, 0]
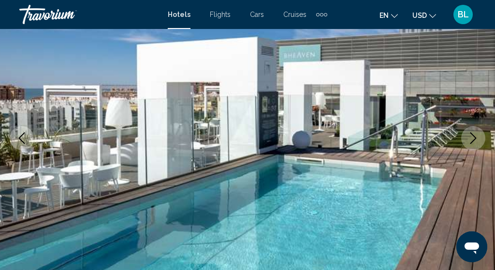
click at [468, 138] on icon "Next image" at bounding box center [474, 139] width 12 height 12
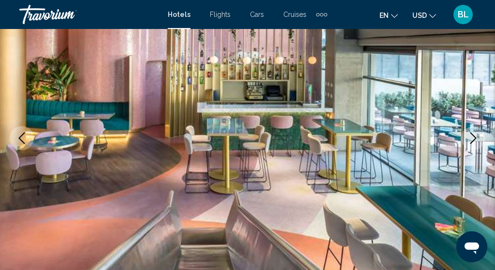
click at [473, 137] on icon "Next image" at bounding box center [474, 139] width 12 height 12
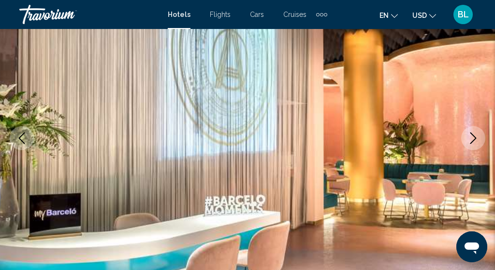
click at [473, 137] on icon "Next image" at bounding box center [474, 139] width 12 height 12
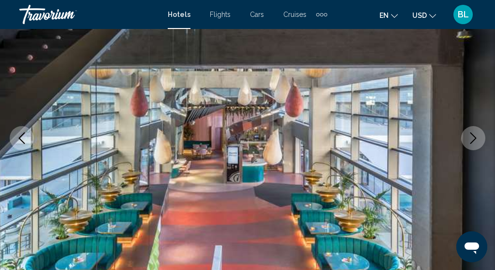
click at [473, 137] on icon "Next image" at bounding box center [474, 139] width 12 height 12
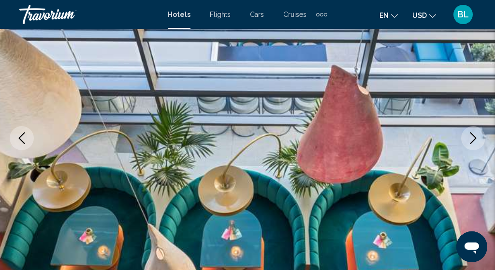
click at [473, 137] on icon "Next image" at bounding box center [474, 139] width 12 height 12
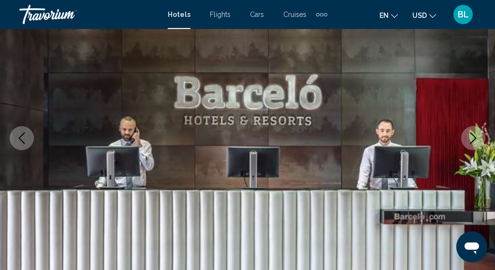
click at [473, 137] on icon "Next image" at bounding box center [474, 139] width 12 height 12
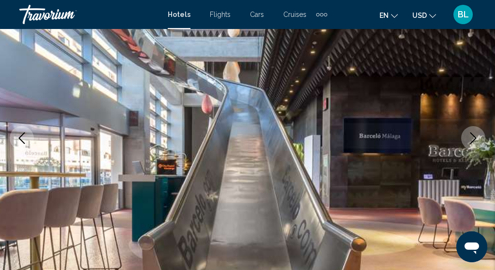
click at [476, 138] on icon "Next image" at bounding box center [474, 139] width 6 height 12
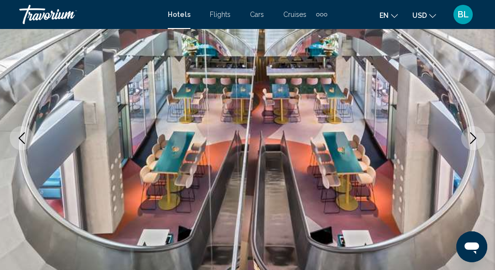
click at [476, 138] on icon "Next image" at bounding box center [474, 139] width 6 height 12
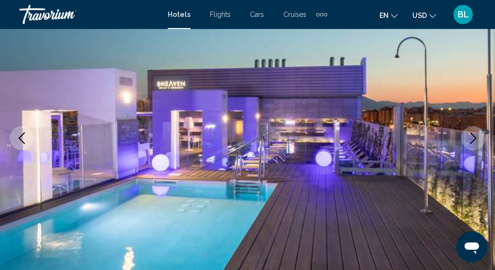
click at [475, 140] on icon "Next image" at bounding box center [474, 139] width 12 height 12
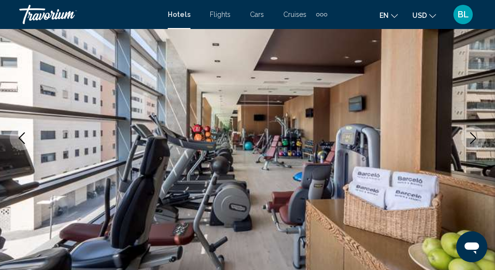
click at [475, 140] on icon "Next image" at bounding box center [474, 139] width 12 height 12
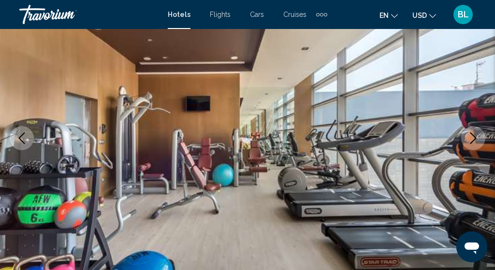
click at [475, 140] on icon "Next image" at bounding box center [474, 139] width 12 height 12
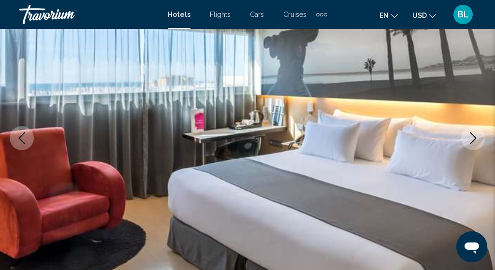
click at [475, 140] on icon "Next image" at bounding box center [474, 139] width 12 height 12
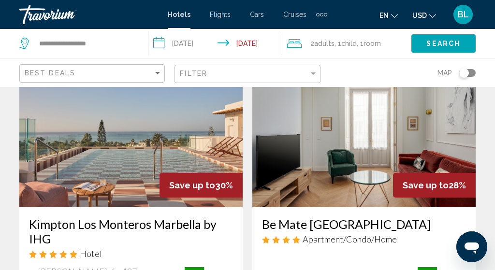
scroll to position [788, 0]
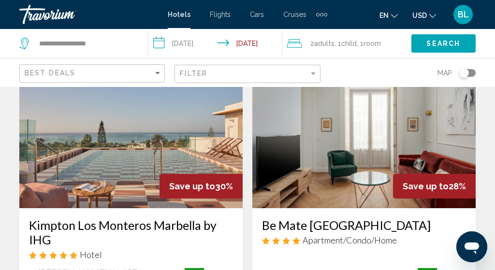
click at [136, 149] on img "Main content" at bounding box center [131, 131] width 224 height 155
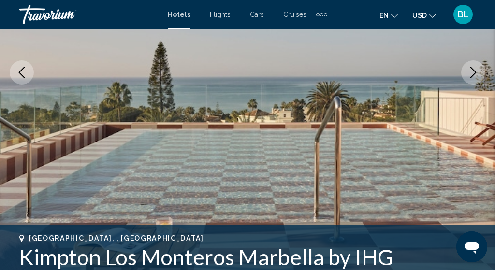
scroll to position [198, 0]
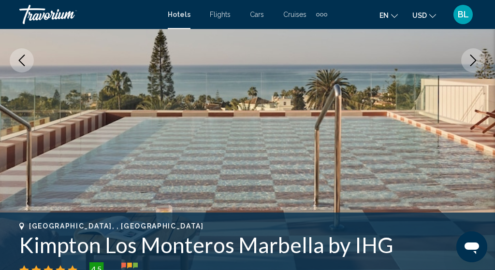
click at [472, 60] on icon "Next image" at bounding box center [474, 61] width 12 height 12
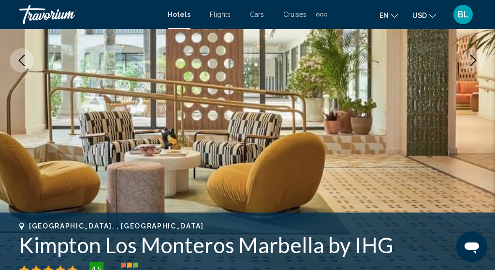
click at [472, 60] on icon "Next image" at bounding box center [474, 61] width 12 height 12
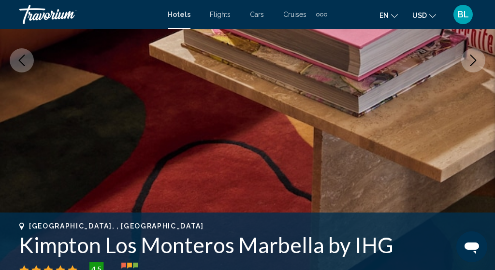
click at [472, 61] on icon "Next image" at bounding box center [474, 61] width 12 height 12
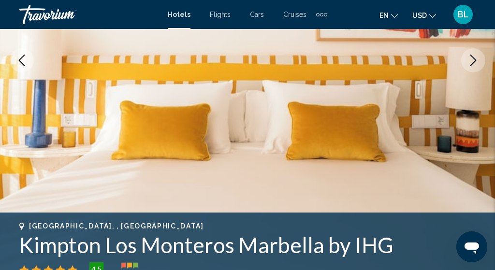
click at [472, 61] on icon "Next image" at bounding box center [474, 61] width 12 height 12
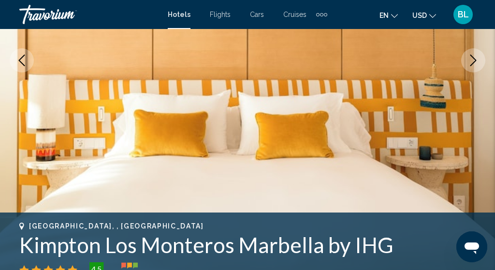
click at [472, 61] on icon "Next image" at bounding box center [474, 61] width 12 height 12
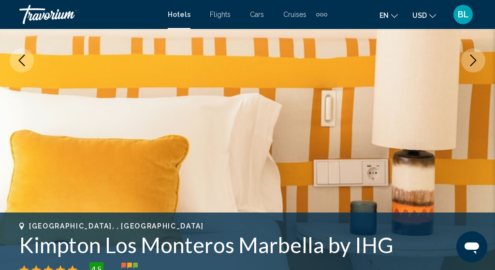
click at [472, 61] on icon "Next image" at bounding box center [474, 61] width 12 height 12
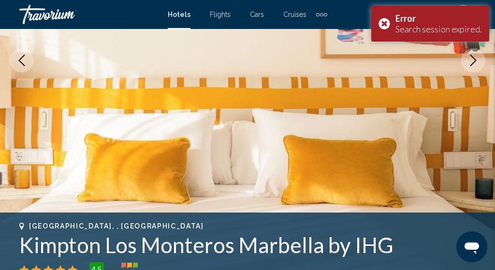
click at [472, 61] on icon "Next image" at bounding box center [474, 61] width 12 height 12
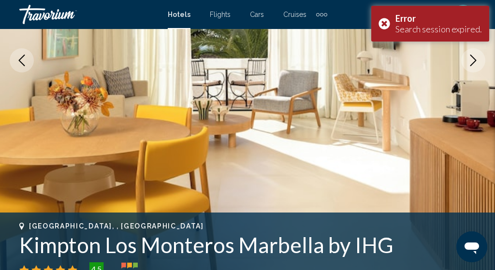
click at [472, 61] on icon "Next image" at bounding box center [474, 61] width 12 height 12
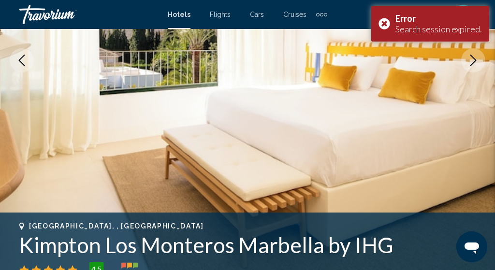
click at [472, 61] on icon "Next image" at bounding box center [474, 61] width 12 height 12
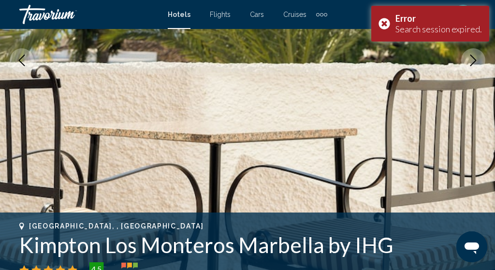
click at [472, 61] on icon "Next image" at bounding box center [474, 61] width 12 height 12
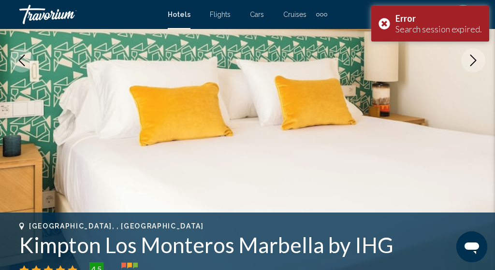
click at [472, 61] on icon "Next image" at bounding box center [474, 61] width 12 height 12
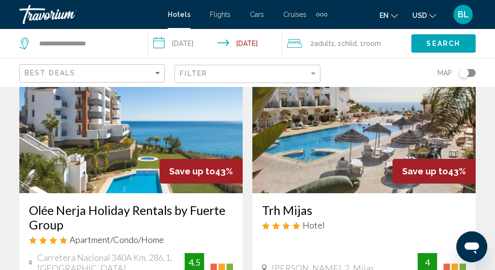
scroll to position [80, 0]
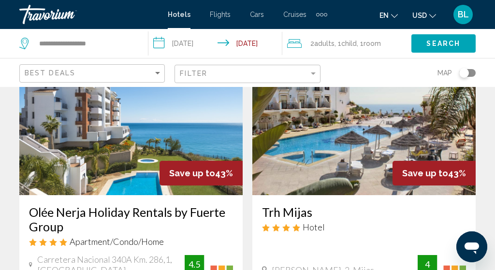
click at [143, 152] on img "Main content" at bounding box center [131, 118] width 224 height 155
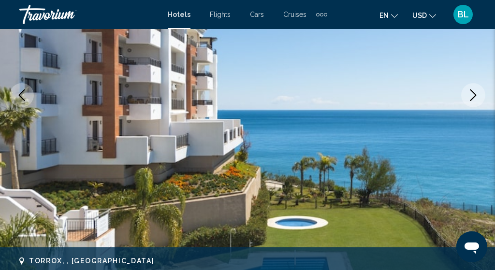
scroll to position [165, 0]
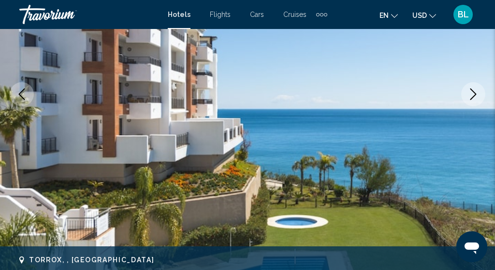
click at [473, 92] on icon "Next image" at bounding box center [474, 95] width 12 height 12
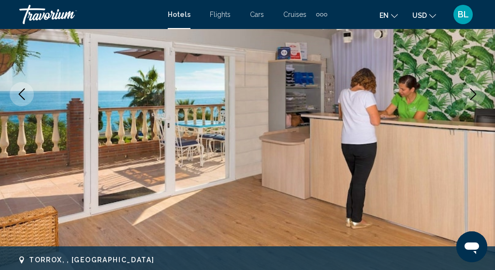
click at [474, 92] on icon "Next image" at bounding box center [474, 95] width 12 height 12
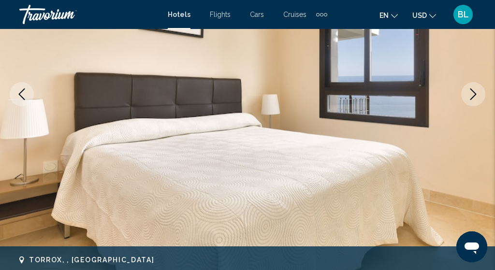
click at [473, 92] on icon "Next image" at bounding box center [474, 95] width 12 height 12
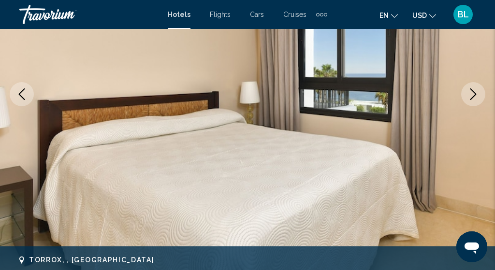
click at [473, 92] on icon "Next image" at bounding box center [474, 95] width 12 height 12
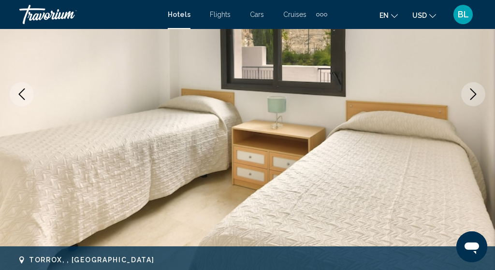
click at [473, 92] on icon "Next image" at bounding box center [474, 95] width 12 height 12
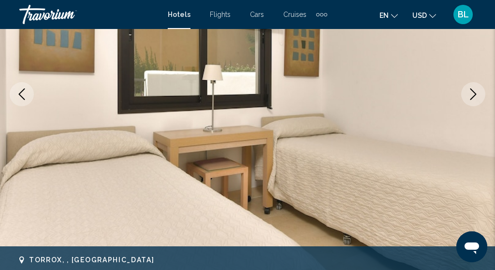
click at [473, 92] on icon "Next image" at bounding box center [474, 95] width 12 height 12
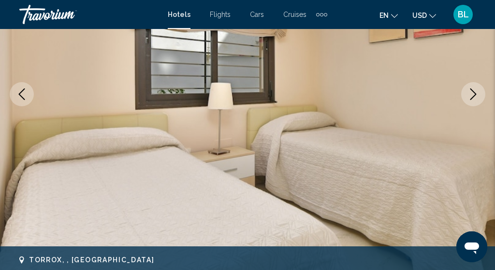
click at [473, 92] on icon "Next image" at bounding box center [474, 95] width 12 height 12
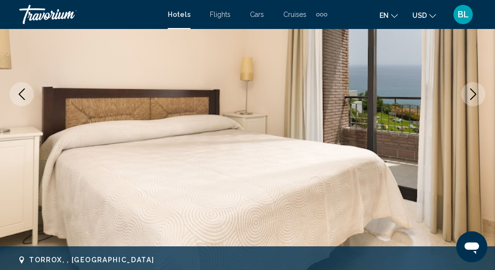
click at [473, 92] on icon "Next image" at bounding box center [474, 95] width 12 height 12
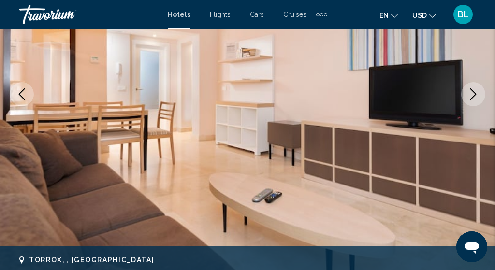
click at [473, 92] on icon "Next image" at bounding box center [474, 95] width 12 height 12
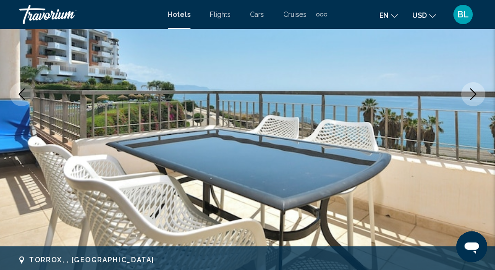
click at [473, 92] on icon "Next image" at bounding box center [474, 95] width 12 height 12
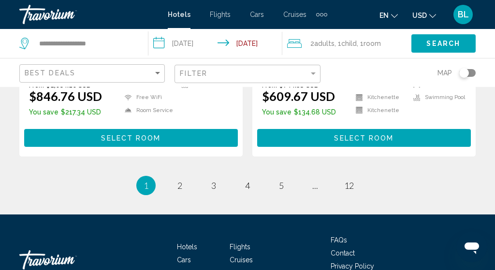
scroll to position [2104, 0]
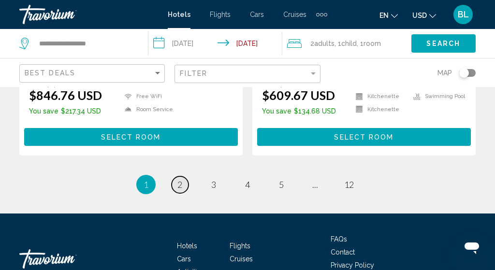
click at [179, 180] on span "2" at bounding box center [180, 185] width 5 height 11
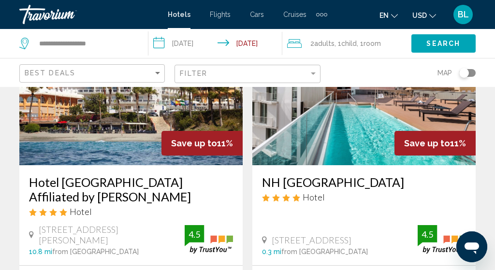
scroll to position [1922, 0]
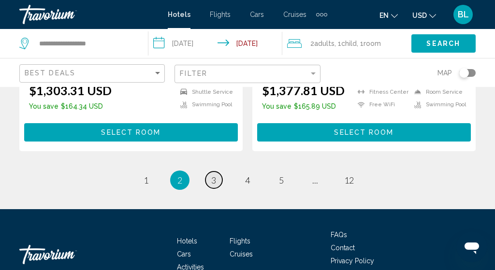
click at [213, 172] on link "page 3" at bounding box center [214, 180] width 17 height 17
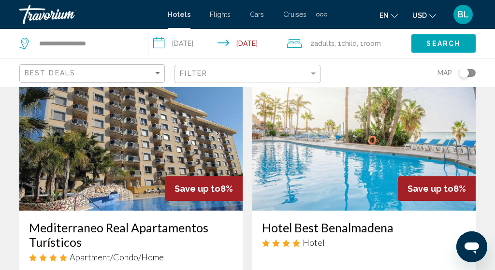
scroll to position [1810, 0]
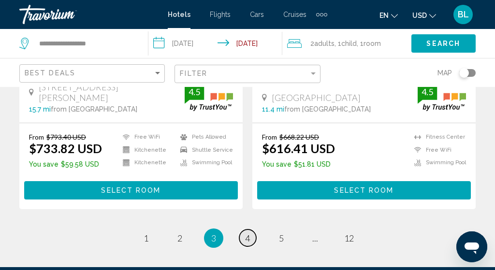
click at [247, 233] on span "4" at bounding box center [247, 238] width 5 height 11
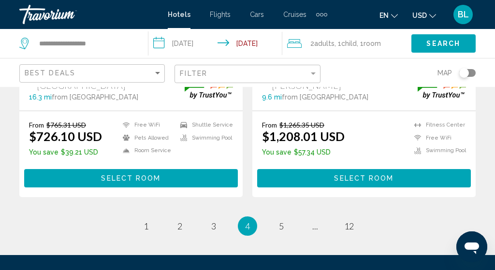
scroll to position [2048, 0]
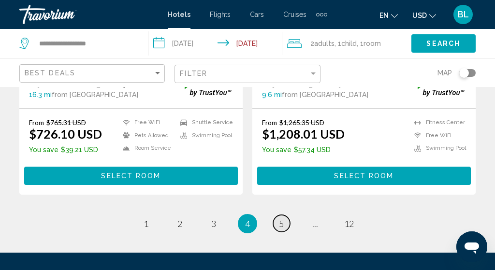
click at [280, 219] on span "5" at bounding box center [281, 224] width 5 height 11
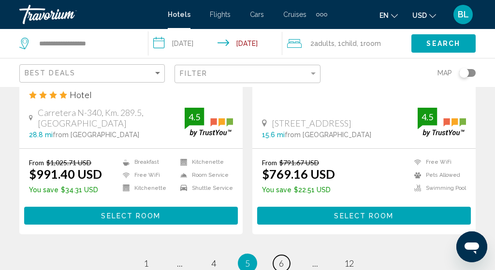
scroll to position [2020, 0]
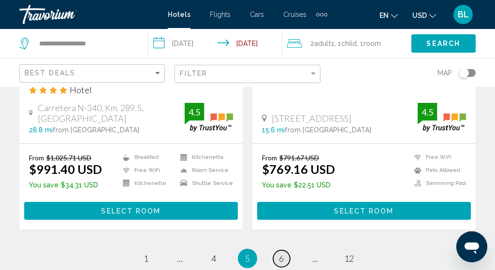
click at [277, 251] on link "page 6" at bounding box center [281, 259] width 17 height 17
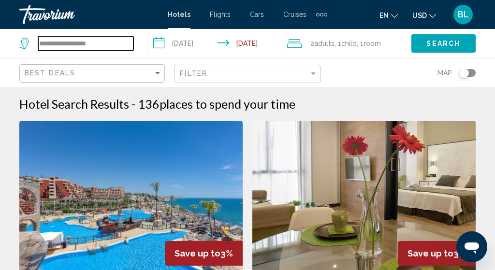
drag, startPoint x: 105, startPoint y: 39, endPoint x: 37, endPoint y: 45, distance: 68.9
click at [36, 44] on div "**********" at bounding box center [76, 43] width 114 height 15
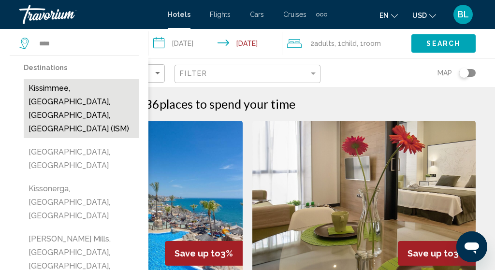
click at [40, 85] on button "Kissimmee, [GEOGRAPHIC_DATA], [GEOGRAPHIC_DATA], [GEOGRAPHIC_DATA] (ISM)" at bounding box center [81, 108] width 115 height 59
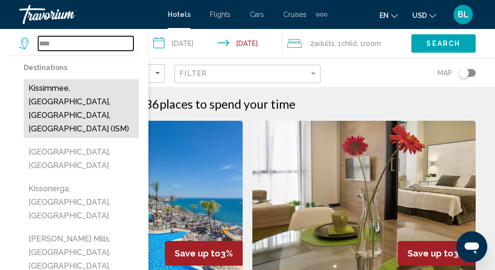
type input "**********"
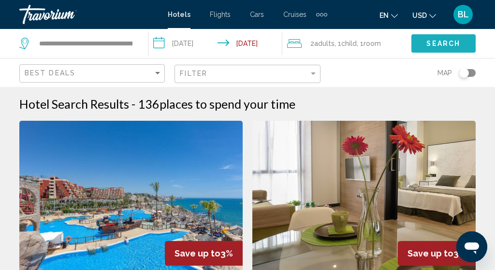
click at [435, 44] on span "Search" at bounding box center [444, 44] width 34 height 8
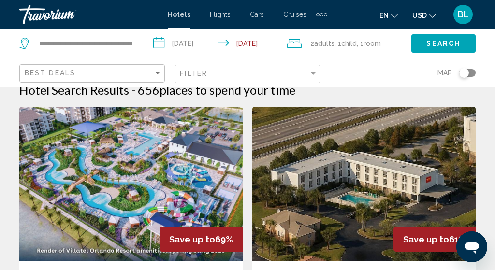
scroll to position [12, 0]
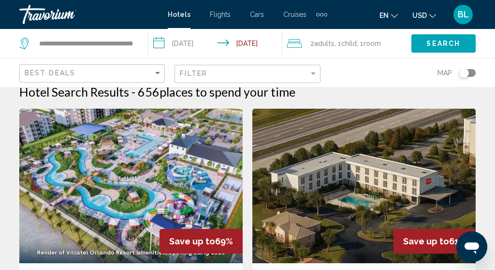
click at [140, 163] on img "Main content" at bounding box center [131, 186] width 224 height 155
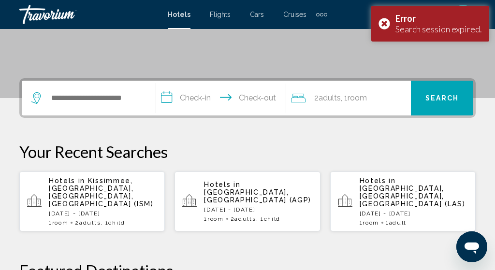
scroll to position [190, 0]
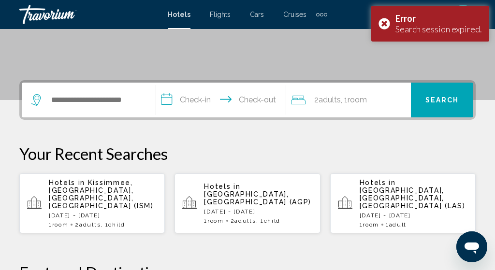
click at [114, 189] on span "Kissimmee, [GEOGRAPHIC_DATA], [GEOGRAPHIC_DATA], [GEOGRAPHIC_DATA] (ISM)" at bounding box center [101, 194] width 105 height 31
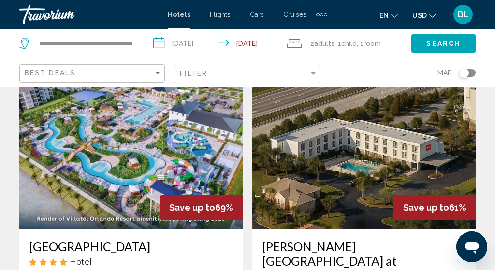
scroll to position [46, 0]
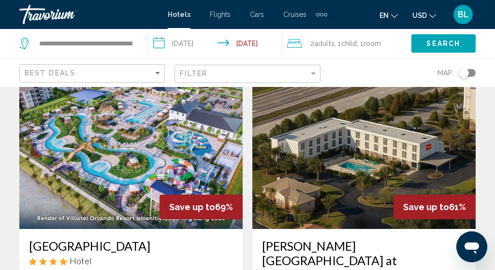
click at [172, 186] on img "Main content" at bounding box center [131, 152] width 224 height 155
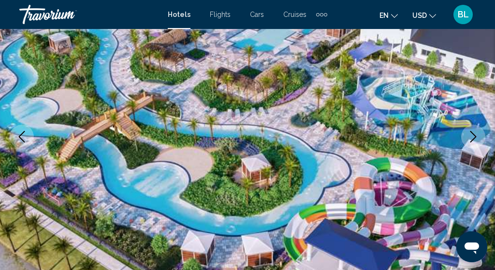
scroll to position [117, 0]
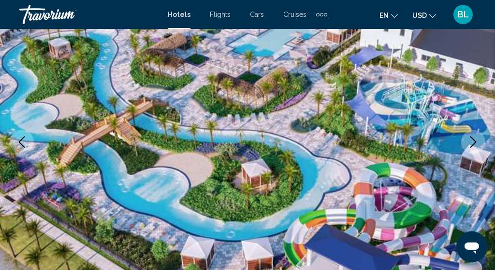
click at [471, 144] on icon "Next image" at bounding box center [474, 142] width 12 height 12
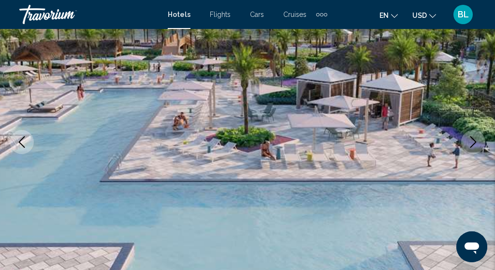
click at [473, 142] on icon "Next image" at bounding box center [474, 142] width 12 height 12
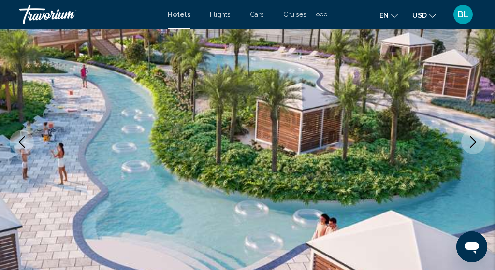
click at [473, 142] on icon "Next image" at bounding box center [474, 142] width 12 height 12
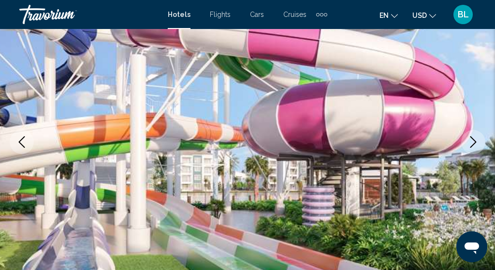
click at [473, 142] on icon "Next image" at bounding box center [474, 142] width 12 height 12
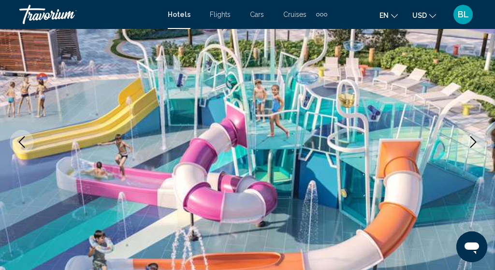
click at [473, 142] on icon "Next image" at bounding box center [474, 142] width 12 height 12
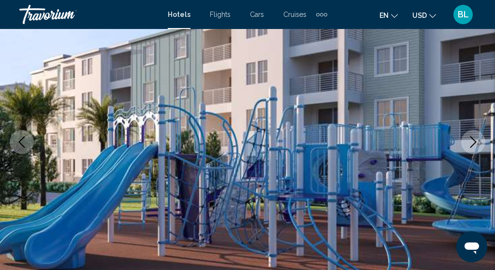
click at [473, 142] on icon "Next image" at bounding box center [474, 142] width 12 height 12
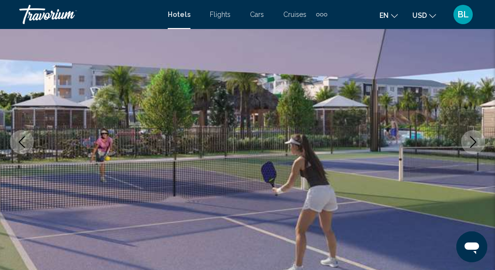
click at [473, 142] on icon "Next image" at bounding box center [474, 142] width 12 height 12
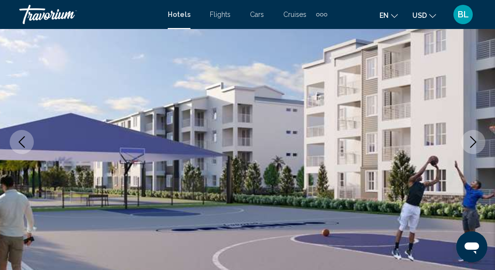
click at [473, 142] on icon "Next image" at bounding box center [474, 142] width 12 height 12
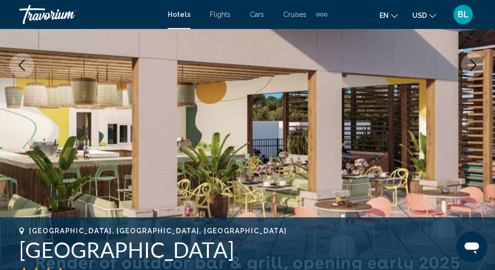
scroll to position [197, 0]
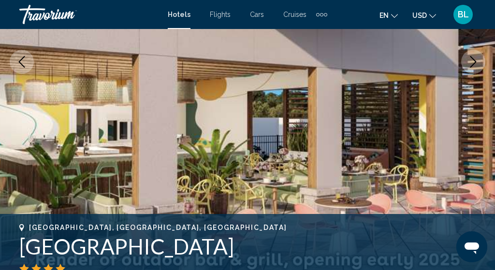
click at [476, 63] on icon "Next image" at bounding box center [474, 62] width 12 height 12
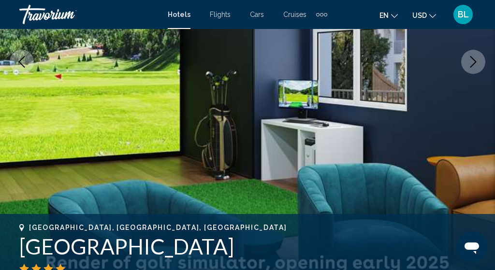
click at [476, 63] on icon "Next image" at bounding box center [474, 62] width 12 height 12
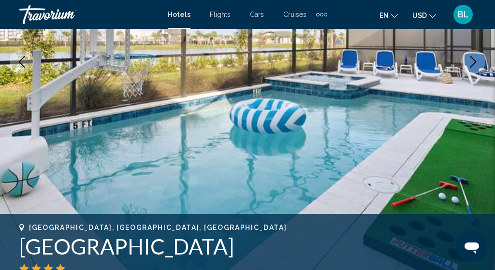
click at [476, 63] on icon "Next image" at bounding box center [474, 62] width 12 height 12
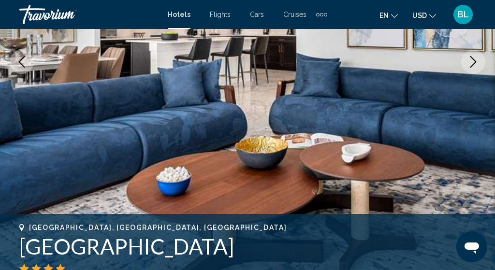
click at [476, 63] on icon "Next image" at bounding box center [474, 62] width 12 height 12
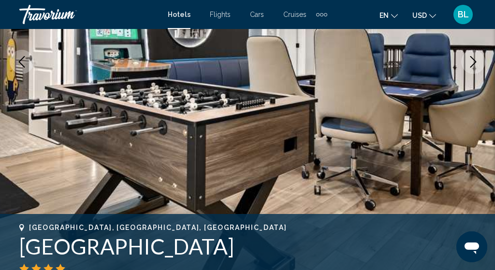
click at [476, 64] on icon "Next image" at bounding box center [474, 62] width 12 height 12
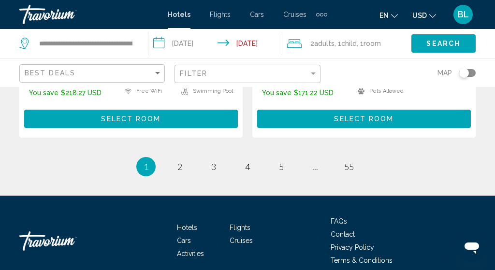
scroll to position [2136, 0]
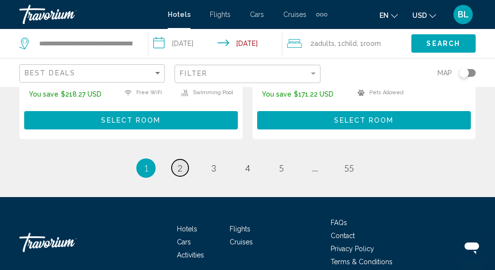
click at [177, 160] on link "page 2" at bounding box center [180, 168] width 17 height 17
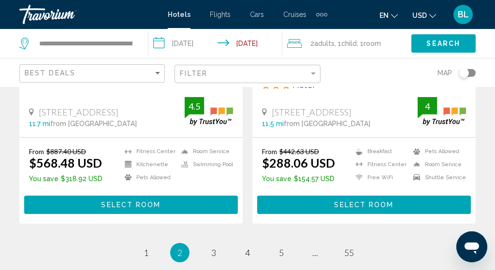
scroll to position [2136, 0]
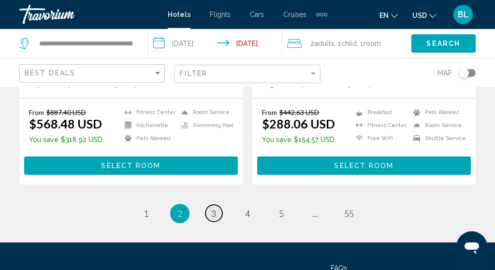
click at [209, 205] on link "page 3" at bounding box center [214, 213] width 17 height 17
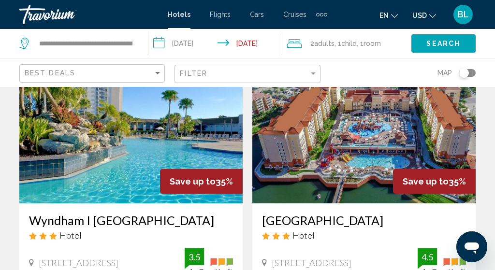
scroll to position [59, 0]
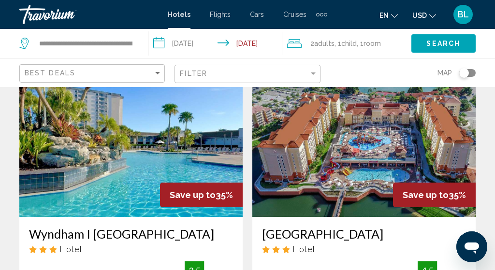
click at [318, 165] on img "Main content" at bounding box center [365, 139] width 224 height 155
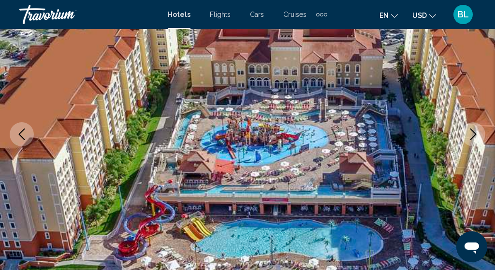
scroll to position [126, 0]
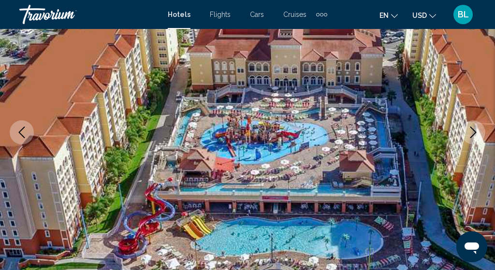
click at [472, 134] on icon "Next image" at bounding box center [474, 133] width 12 height 12
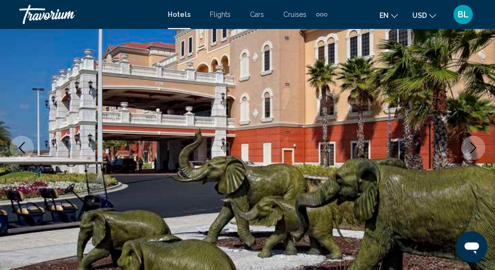
scroll to position [108, 0]
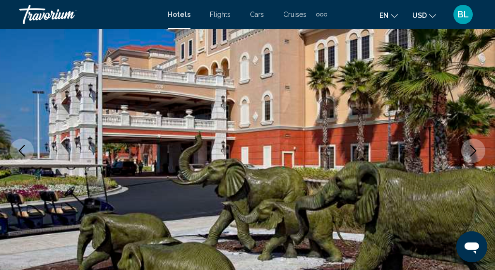
click at [475, 149] on icon "Next image" at bounding box center [474, 151] width 6 height 12
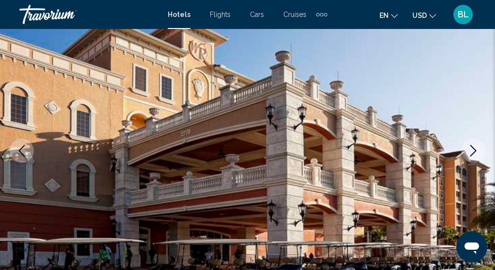
click at [474, 153] on icon "Next image" at bounding box center [474, 151] width 6 height 12
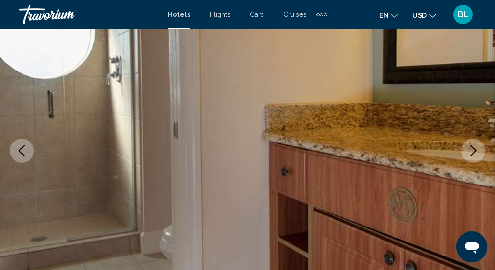
click at [474, 153] on icon "Next image" at bounding box center [474, 151] width 6 height 12
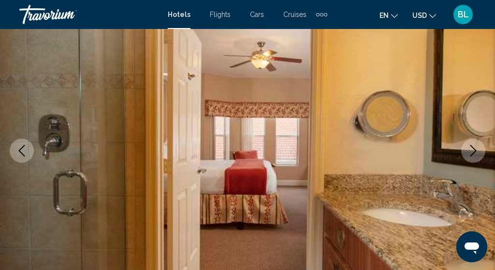
click at [474, 153] on icon "Next image" at bounding box center [474, 151] width 6 height 12
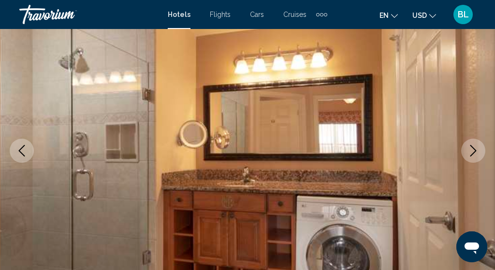
click at [474, 153] on icon "Next image" at bounding box center [474, 151] width 6 height 12
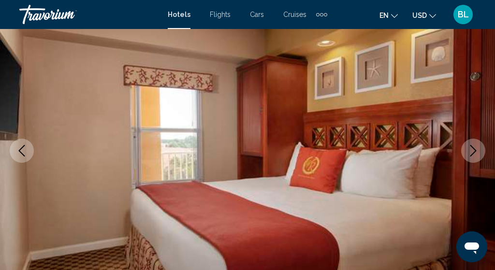
click at [474, 153] on icon "Next image" at bounding box center [474, 151] width 6 height 12
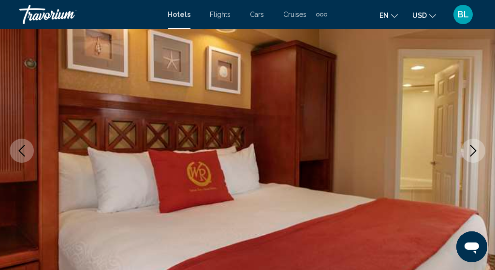
click at [474, 153] on icon "Next image" at bounding box center [474, 151] width 6 height 12
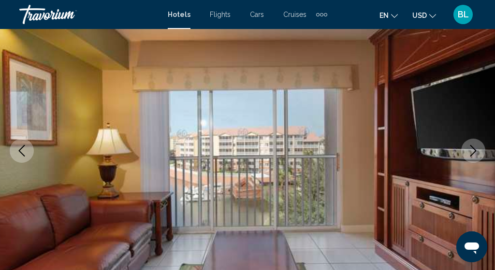
click at [474, 153] on icon "Next image" at bounding box center [474, 151] width 6 height 12
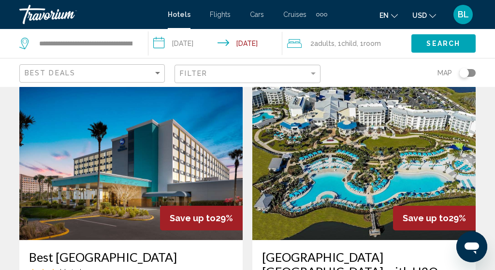
scroll to position [1819, 0]
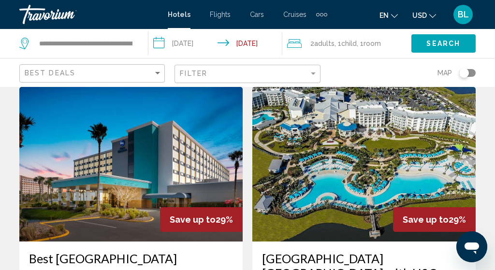
click at [335, 161] on img "Main content" at bounding box center [365, 164] width 224 height 155
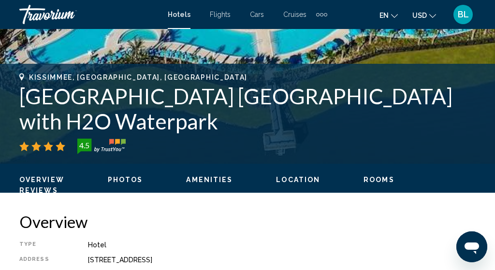
click at [117, 180] on span "Photos" at bounding box center [125, 180] width 35 height 8
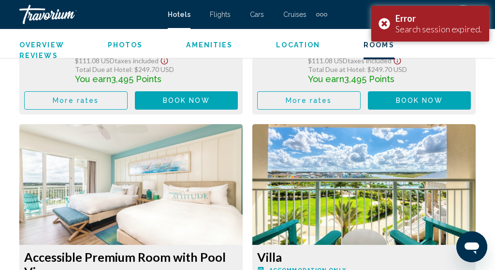
scroll to position [3202, 0]
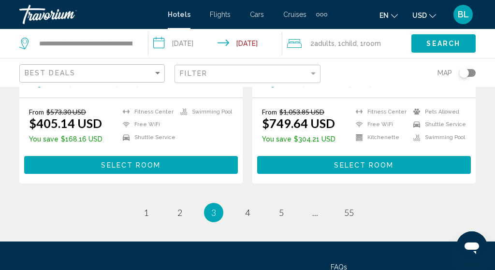
scroll to position [2079, 0]
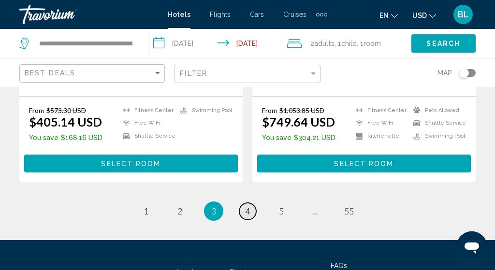
click at [250, 206] on span "4" at bounding box center [247, 211] width 5 height 11
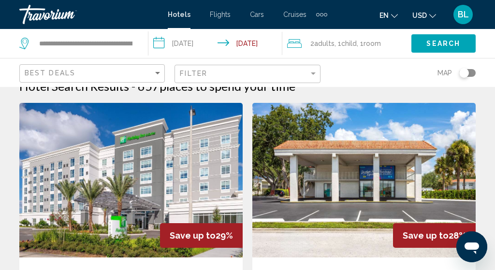
scroll to position [20, 0]
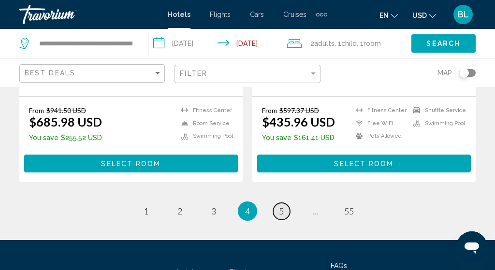
click at [279, 206] on span "5" at bounding box center [281, 211] width 5 height 11
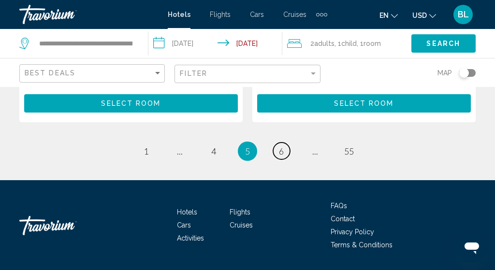
scroll to position [2145, 0]
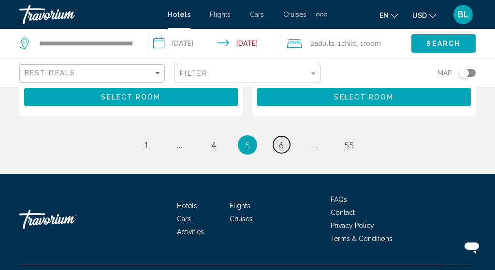
click at [283, 142] on span "6" at bounding box center [281, 145] width 5 height 11
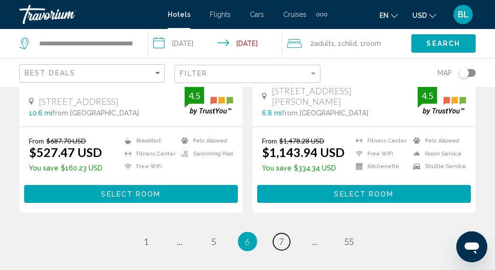
scroll to position [2100, 0]
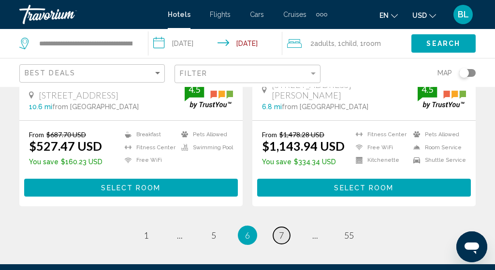
click at [274, 227] on link "page 7" at bounding box center [281, 235] width 17 height 17
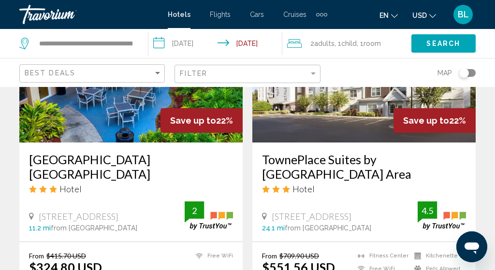
scroll to position [1214, 0]
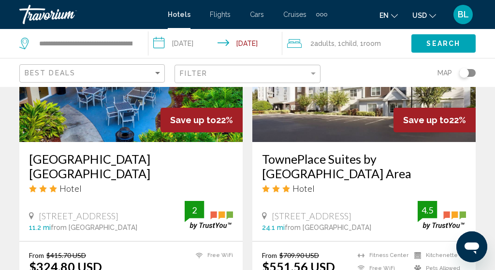
click at [197, 222] on img "Main content" at bounding box center [209, 215] width 48 height 29
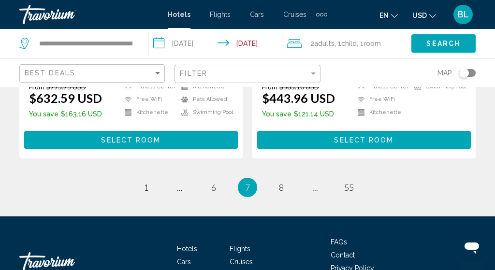
scroll to position [2089, 0]
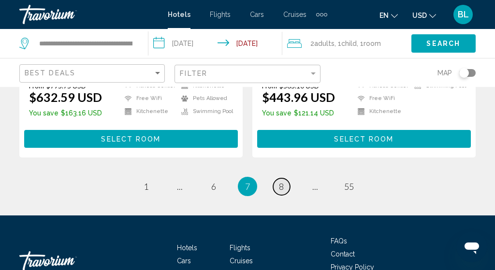
click at [281, 184] on span "8" at bounding box center [281, 186] width 5 height 11
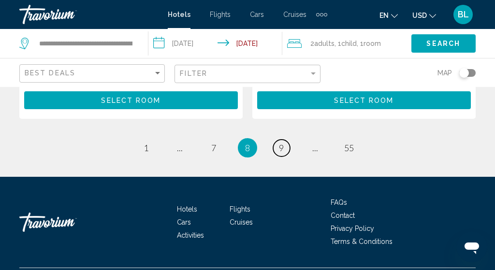
scroll to position [2159, 0]
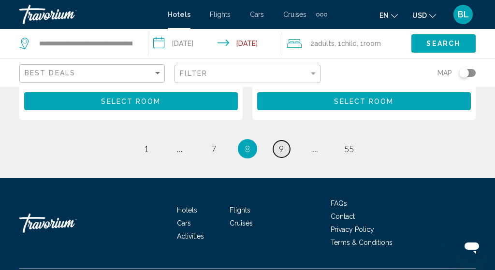
click at [286, 141] on link "page 9" at bounding box center [281, 149] width 17 height 17
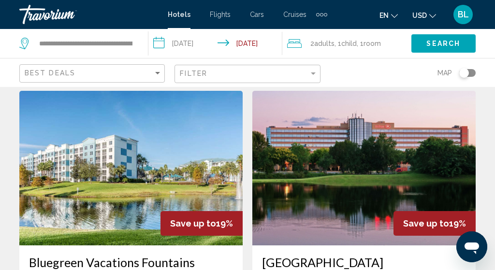
scroll to position [390, 0]
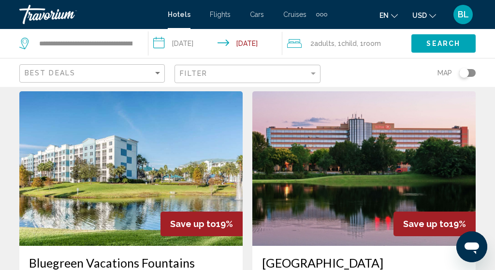
click at [274, 63] on div "Filter" at bounding box center [248, 73] width 146 height 29
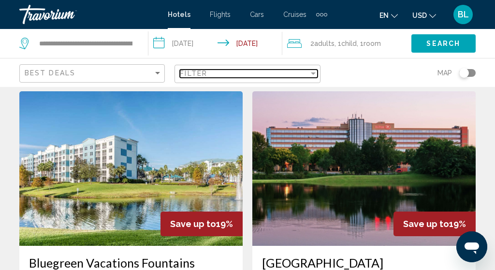
click at [274, 72] on div "Filter" at bounding box center [244, 74] width 129 height 8
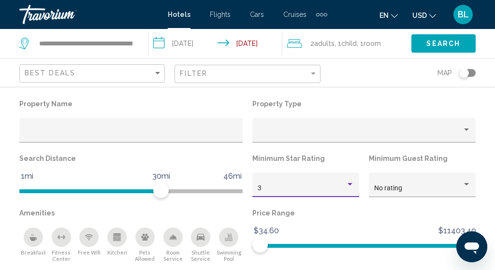
click at [317, 193] on div "3" at bounding box center [302, 189] width 88 height 8
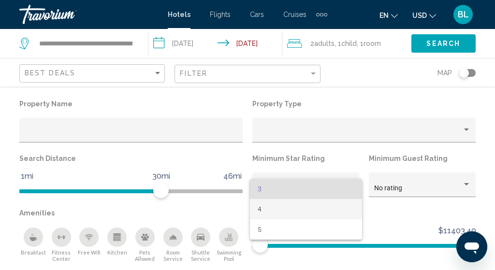
click at [305, 208] on span "4" at bounding box center [306, 209] width 97 height 20
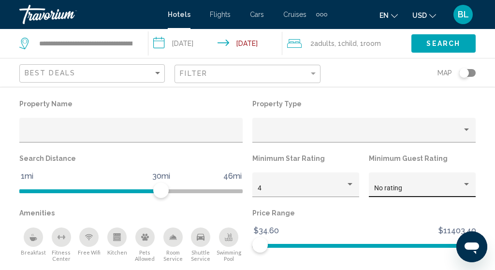
click at [387, 185] on div "No rating" at bounding box center [423, 188] width 97 height 20
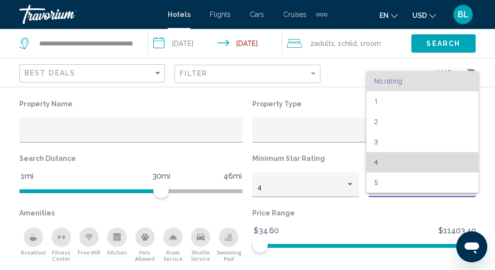
click at [389, 165] on span "4" at bounding box center [423, 162] width 97 height 20
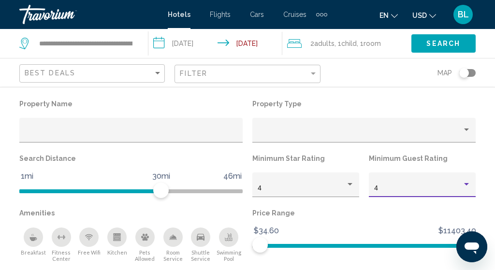
scroll to position [453, 0]
click at [270, 44] on input "**********" at bounding box center [218, 45] width 138 height 32
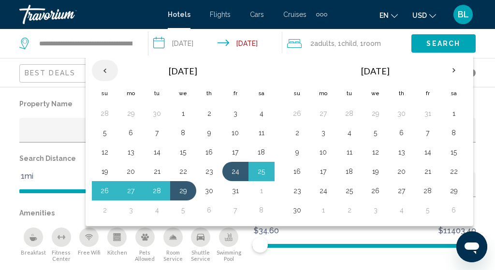
click at [105, 72] on th "Previous month" at bounding box center [105, 70] width 26 height 21
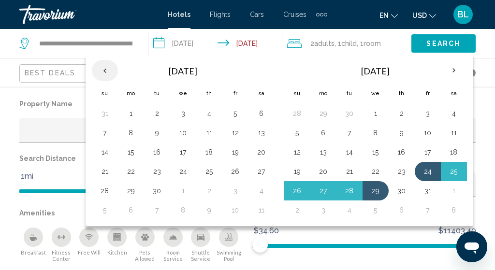
click at [107, 69] on th "Previous month" at bounding box center [105, 70] width 26 height 21
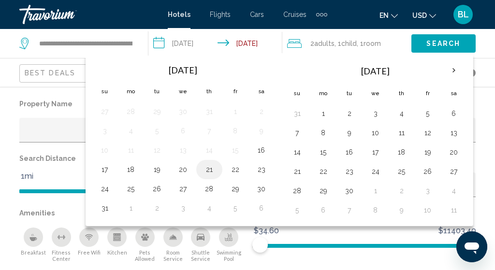
click at [213, 169] on button "21" at bounding box center [209, 170] width 15 height 14
click at [231, 169] on button "22" at bounding box center [235, 170] width 15 height 14
type input "**********"
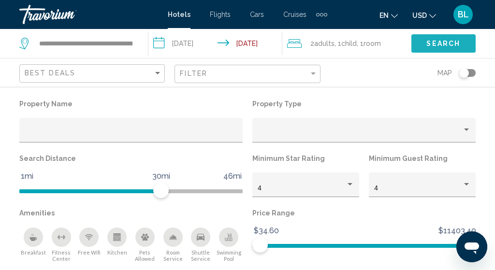
click at [429, 48] on span "Search" at bounding box center [444, 44] width 34 height 8
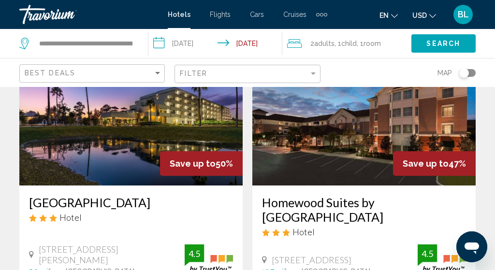
scroll to position [452, 0]
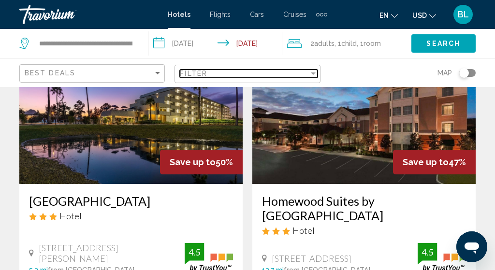
click at [251, 74] on div "Filter" at bounding box center [244, 74] width 129 height 8
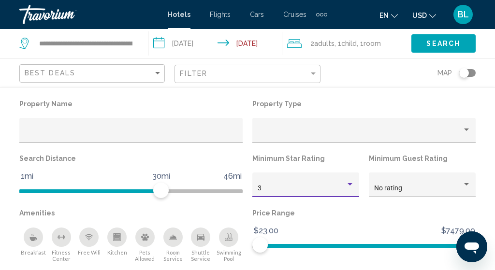
click at [324, 188] on div "3" at bounding box center [302, 189] width 88 height 8
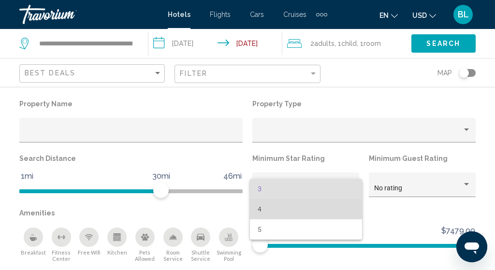
click at [318, 204] on span "4" at bounding box center [306, 209] width 97 height 20
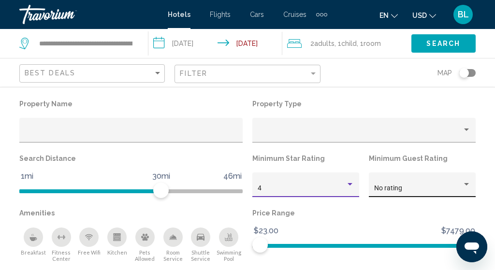
click at [386, 190] on span "No rating" at bounding box center [389, 188] width 28 height 8
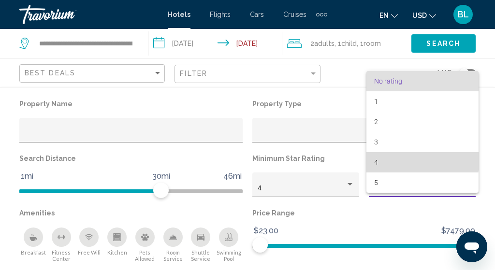
click at [386, 161] on span "4" at bounding box center [423, 162] width 97 height 20
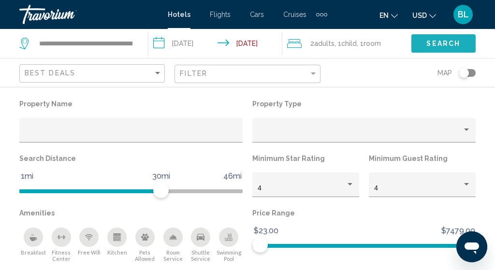
click at [446, 40] on span "Search" at bounding box center [444, 43] width 34 height 8
click at [470, 74] on div "Toggle map" at bounding box center [468, 73] width 16 height 8
click at [450, 39] on button "Search" at bounding box center [444, 43] width 64 height 18
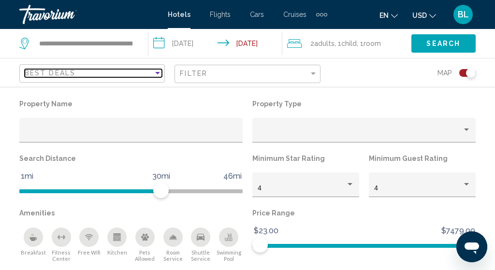
click at [117, 77] on div "Best Deals" at bounding box center [89, 73] width 129 height 8
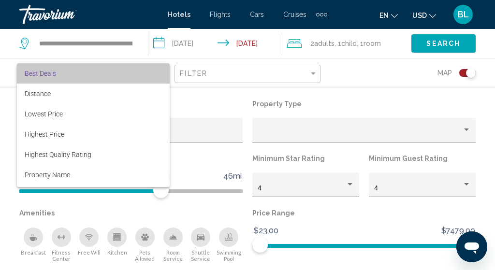
click at [119, 75] on span "Best Deals" at bounding box center [93, 73] width 137 height 20
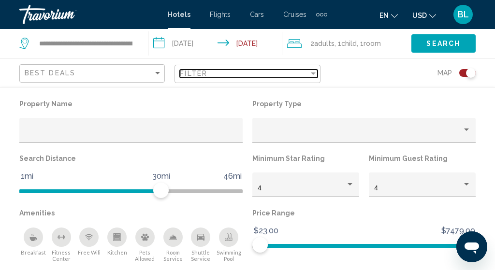
click at [186, 72] on span "Filter" at bounding box center [194, 74] width 28 height 8
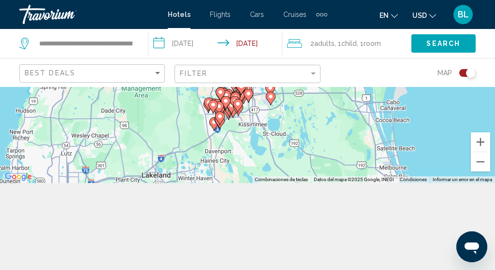
click at [175, 198] on div "**********" at bounding box center [247, 135] width 495 height 270
click at [464, 72] on div "Toggle map" at bounding box center [468, 73] width 16 height 8
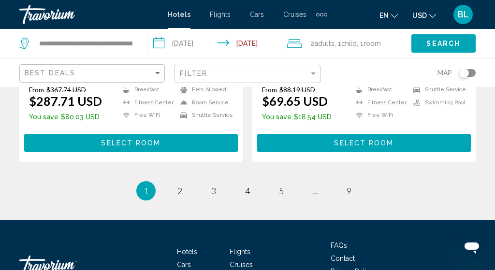
scroll to position [2103, 0]
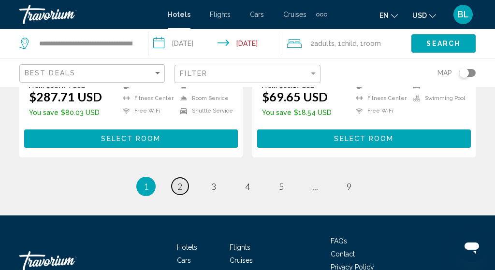
click at [181, 188] on span "2" at bounding box center [180, 186] width 5 height 11
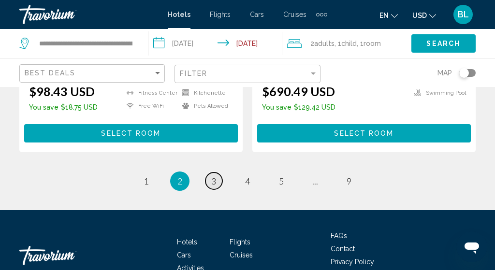
click at [213, 176] on span "3" at bounding box center [213, 181] width 5 height 11
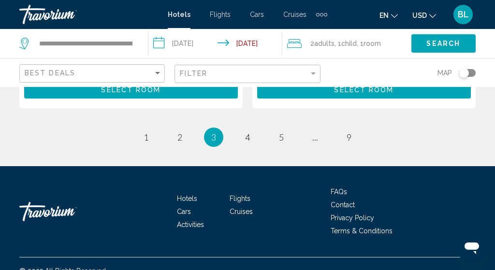
scroll to position [2124, 0]
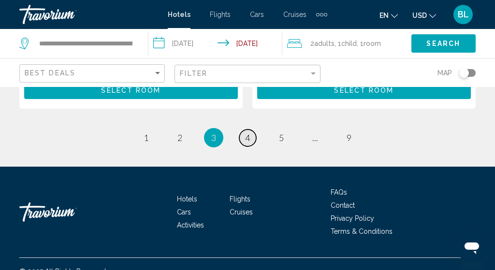
click at [247, 130] on link "page 4" at bounding box center [248, 138] width 17 height 17
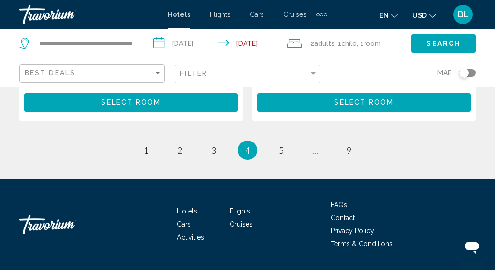
scroll to position [2139, 0]
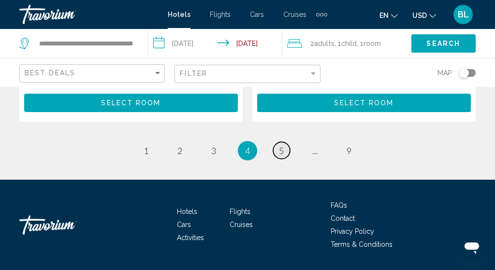
click at [280, 146] on span "5" at bounding box center [281, 151] width 5 height 11
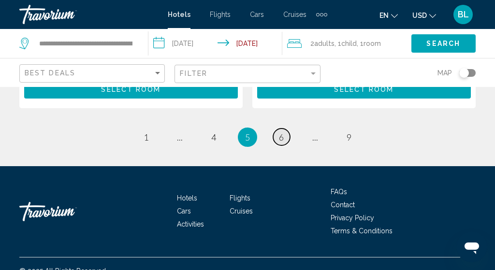
scroll to position [2168, 0]
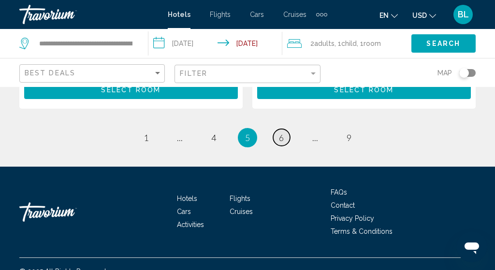
click at [279, 133] on span "6" at bounding box center [281, 138] width 5 height 11
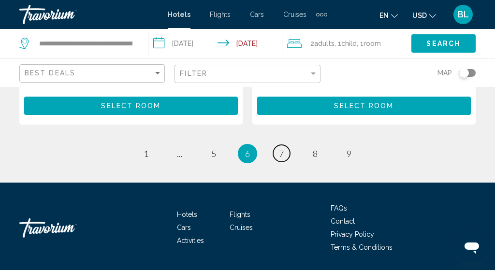
scroll to position [2123, 0]
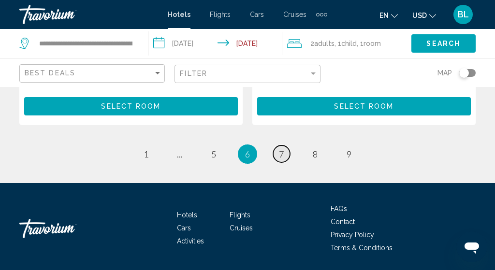
click at [283, 149] on span "7" at bounding box center [281, 154] width 5 height 11
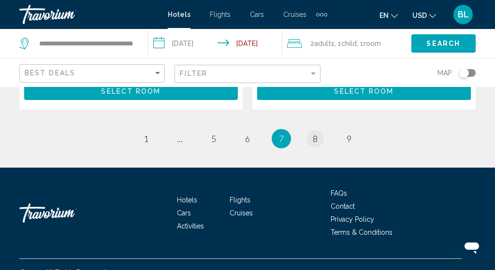
scroll to position [2167, 0]
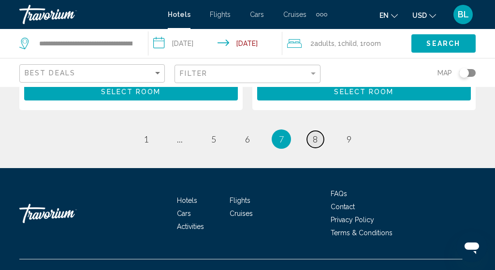
click at [311, 131] on link "page 8" at bounding box center [315, 139] width 17 height 17
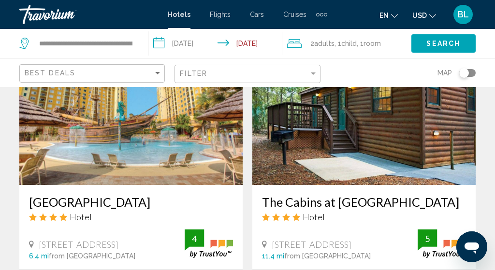
scroll to position [819, 0]
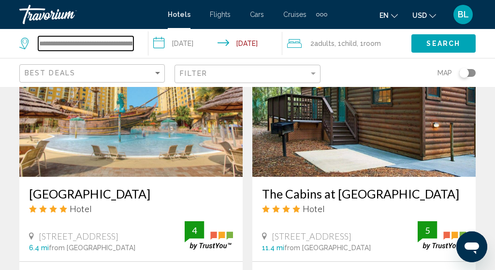
click at [96, 40] on input "**********" at bounding box center [85, 43] width 95 height 15
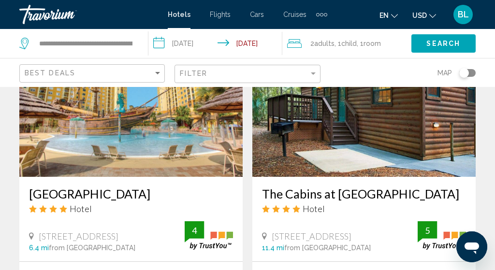
click at [134, 45] on div "**********" at bounding box center [78, 43] width 119 height 29
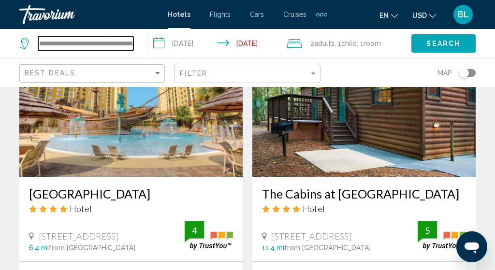
drag, startPoint x: 133, startPoint y: 44, endPoint x: 37, endPoint y: 40, distance: 95.9
click at [36, 40] on div "**********" at bounding box center [76, 43] width 114 height 15
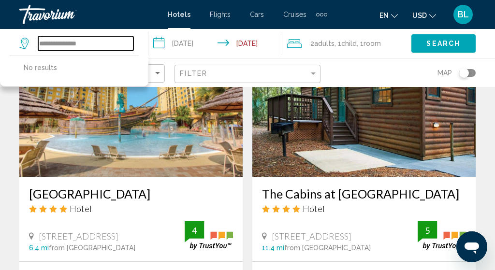
drag, startPoint x: 93, startPoint y: 40, endPoint x: 14, endPoint y: 42, distance: 79.4
click at [13, 42] on app-destination-search "**********" at bounding box center [74, 43] width 149 height 29
drag, startPoint x: 97, startPoint y: 43, endPoint x: 32, endPoint y: 41, distance: 64.9
click at [32, 41] on div "**********" at bounding box center [76, 43] width 114 height 15
click at [59, 42] on input "**********" at bounding box center [85, 43] width 95 height 15
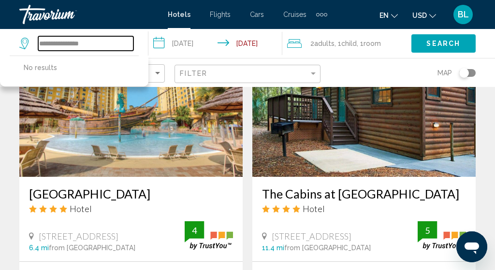
drag, startPoint x: 59, startPoint y: 42, endPoint x: 35, endPoint y: 42, distance: 24.2
click at [35, 42] on div "**********" at bounding box center [76, 43] width 114 height 15
drag, startPoint x: 90, startPoint y: 44, endPoint x: 20, endPoint y: 42, distance: 70.7
click at [20, 41] on div "**********" at bounding box center [76, 43] width 114 height 15
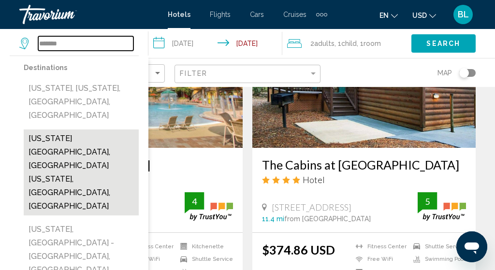
scroll to position [848, 0]
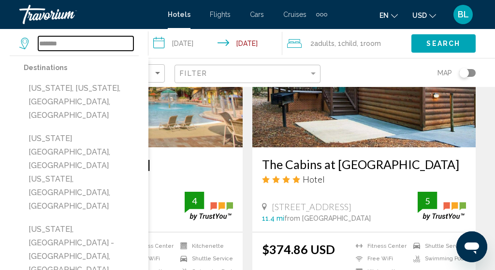
drag, startPoint x: 68, startPoint y: 42, endPoint x: 27, endPoint y: 42, distance: 41.1
click at [27, 42] on div "*******" at bounding box center [76, 43] width 114 height 15
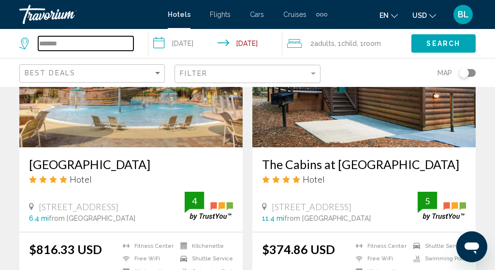
drag, startPoint x: 75, startPoint y: 44, endPoint x: 23, endPoint y: 46, distance: 52.3
click at [23, 46] on div "*******" at bounding box center [76, 43] width 114 height 15
drag, startPoint x: 52, startPoint y: 43, endPoint x: 30, endPoint y: 42, distance: 21.8
click at [30, 42] on div "**********" at bounding box center [76, 43] width 114 height 15
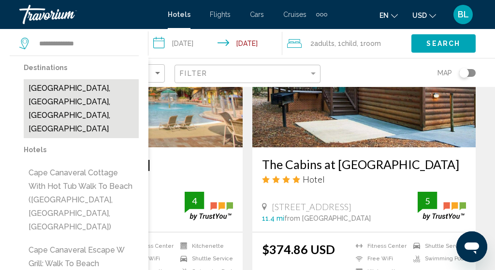
click at [64, 94] on button "[GEOGRAPHIC_DATA], [GEOGRAPHIC_DATA], [GEOGRAPHIC_DATA], [GEOGRAPHIC_DATA]" at bounding box center [81, 108] width 115 height 59
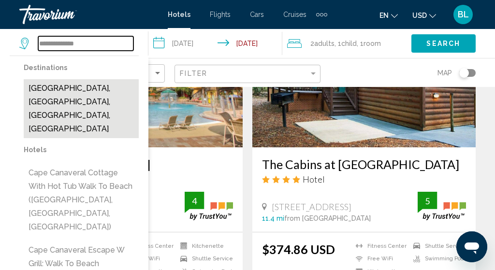
type input "**********"
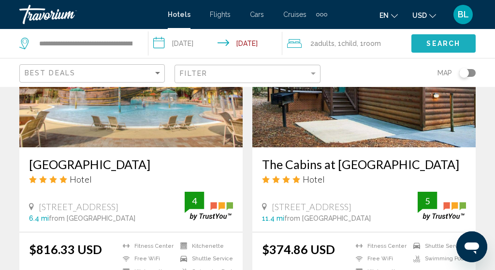
click at [430, 48] on button "Search" at bounding box center [444, 43] width 64 height 18
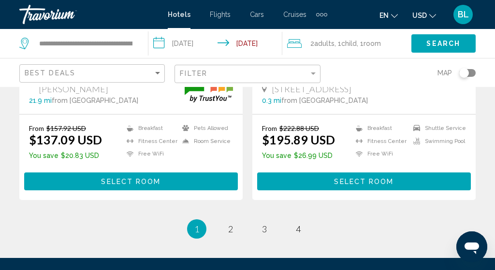
scroll to position [2107, 0]
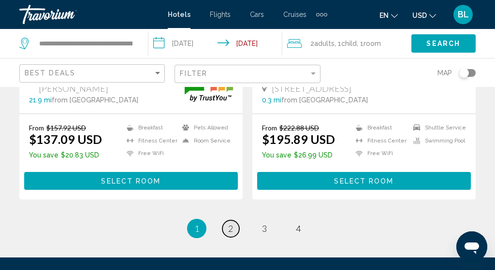
click at [232, 224] on span "2" at bounding box center [230, 229] width 5 height 11
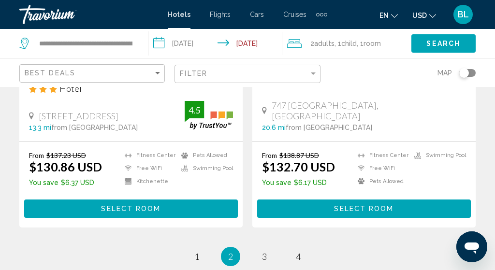
scroll to position [2024, 0]
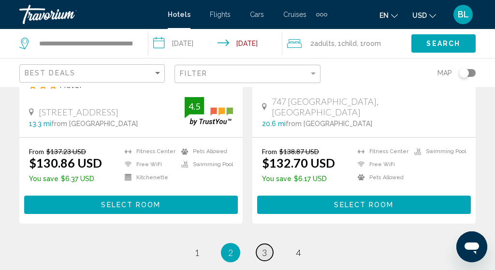
click at [261, 244] on link "page 3" at bounding box center [264, 252] width 17 height 17
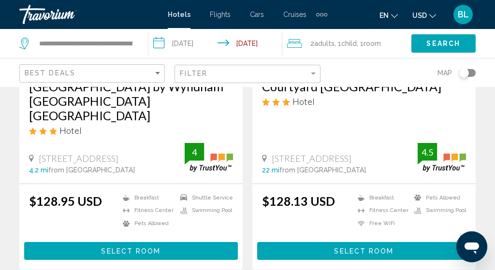
scroll to position [2054, 0]
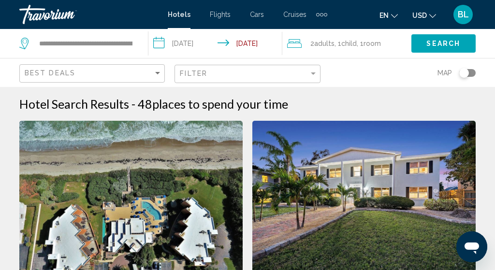
click at [158, 77] on div "Best Deals" at bounding box center [93, 74] width 137 height 18
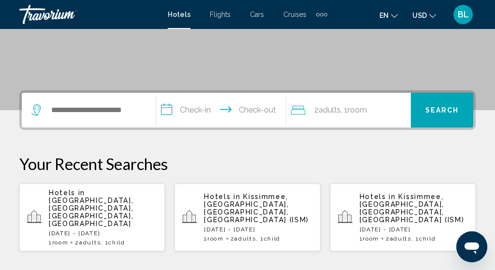
scroll to position [180, 0]
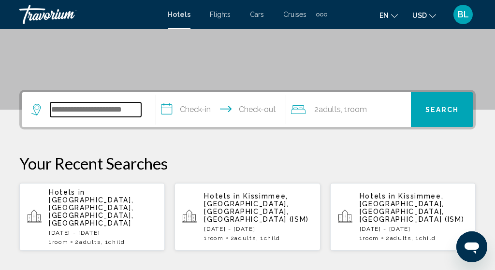
click at [132, 111] on input "Search widget" at bounding box center [95, 110] width 91 height 15
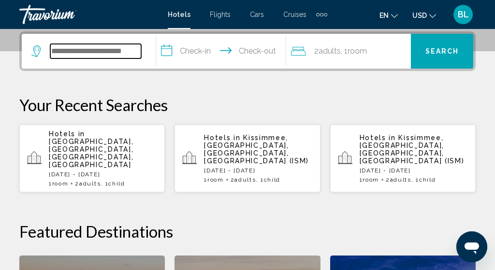
scroll to position [241, 0]
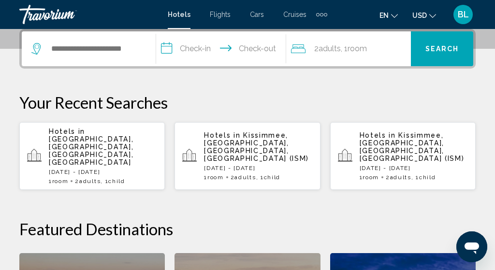
click at [131, 136] on span "[GEOGRAPHIC_DATA], [GEOGRAPHIC_DATA], [GEOGRAPHIC_DATA], [GEOGRAPHIC_DATA]" at bounding box center [91, 150] width 85 height 31
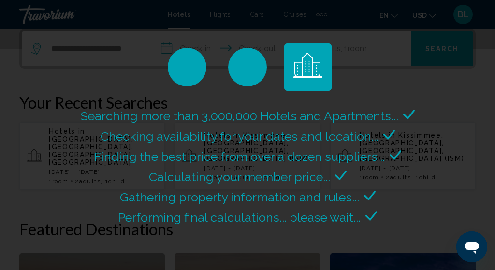
click at [131, 133] on div "Checking availability for your dates and location..." at bounding box center [248, 136] width 295 height 20
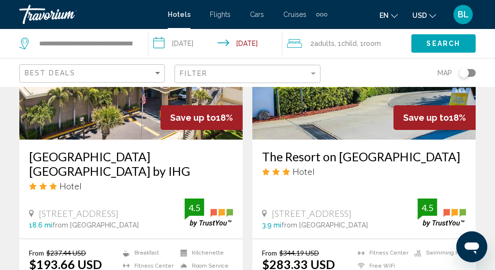
scroll to position [494, 0]
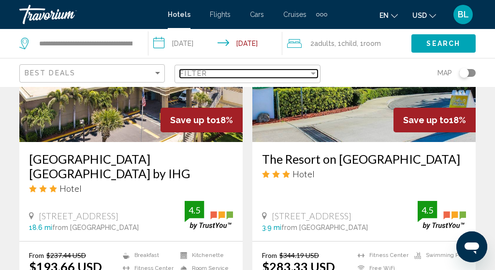
click at [186, 72] on span "Filter" at bounding box center [194, 74] width 28 height 8
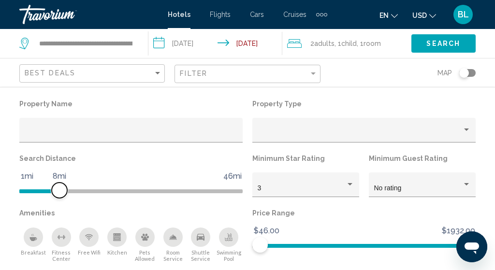
drag, startPoint x: 160, startPoint y: 190, endPoint x: 61, endPoint y: 189, distance: 98.2
click at [61, 189] on span "Hotel Filters" at bounding box center [59, 190] width 15 height 15
click at [436, 44] on span "Search" at bounding box center [444, 44] width 34 height 8
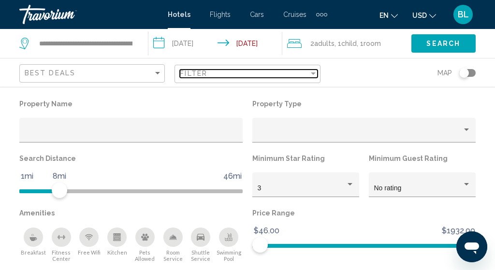
click at [195, 75] on span "Filter" at bounding box center [194, 74] width 28 height 8
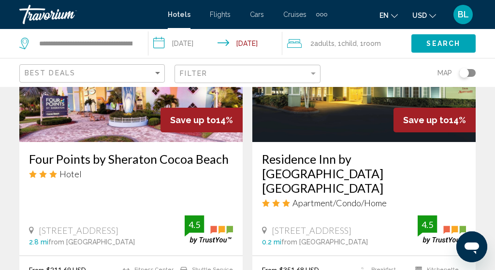
click at [436, 37] on button "Search" at bounding box center [444, 43] width 64 height 18
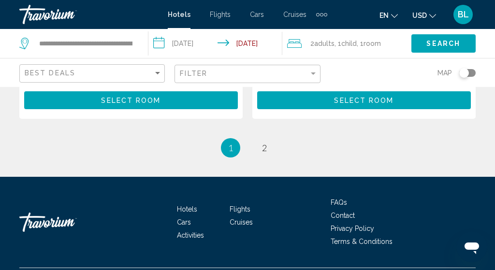
scroll to position [2129, 0]
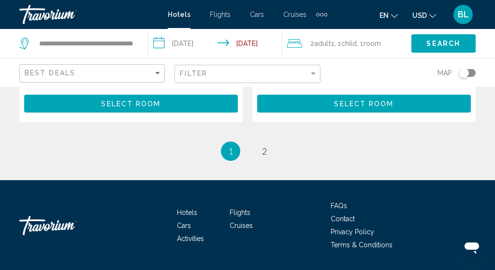
click at [295, 18] on span "Cruises" at bounding box center [295, 15] width 23 height 8
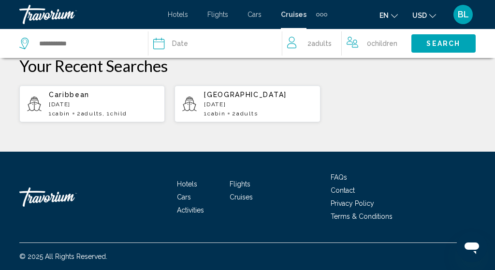
scroll to position [300, 0]
click at [241, 183] on span "Flights" at bounding box center [240, 184] width 21 height 8
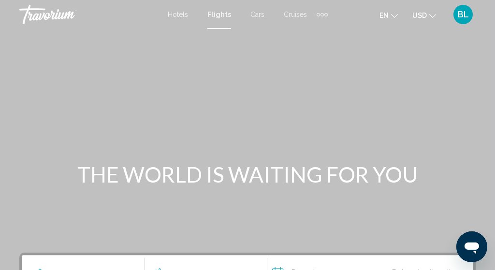
click at [184, 15] on span "Hotels" at bounding box center [178, 15] width 20 height 8
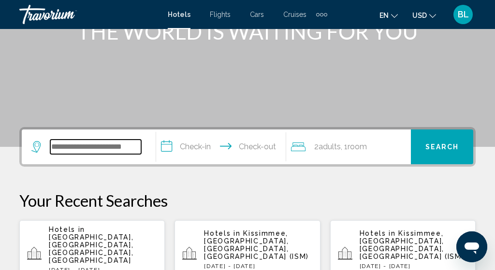
click at [111, 152] on input "Search widget" at bounding box center [95, 147] width 91 height 15
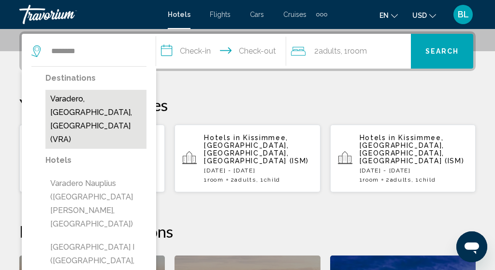
drag, startPoint x: 111, startPoint y: 152, endPoint x: 101, endPoint y: 110, distance: 43.3
click at [101, 110] on button "Varadero, [GEOGRAPHIC_DATA], [GEOGRAPHIC_DATA] (VRA)" at bounding box center [95, 119] width 101 height 59
type input "**********"
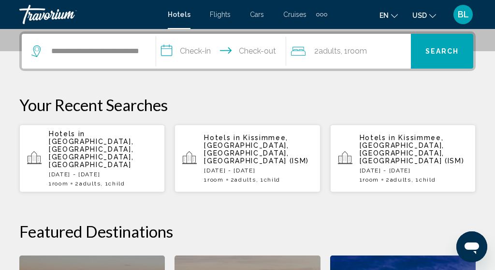
click at [226, 52] on input "**********" at bounding box center [223, 53] width 134 height 38
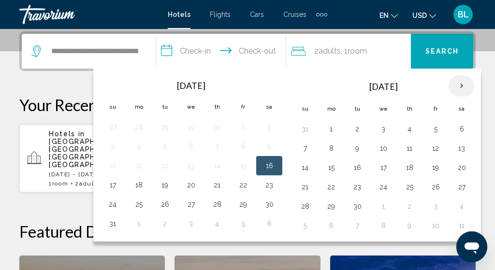
click at [468, 87] on th "Next month" at bounding box center [462, 85] width 26 height 21
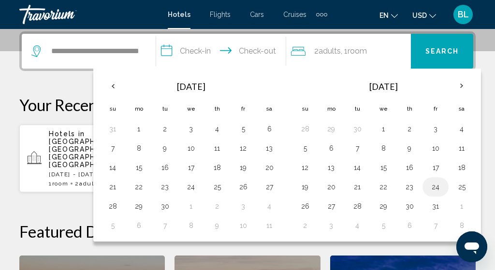
click at [444, 187] on button "24" at bounding box center [435, 187] width 15 height 14
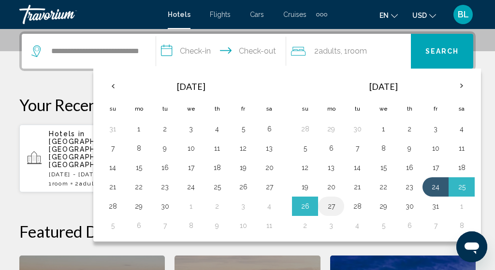
click at [339, 205] on button "27" at bounding box center [331, 207] width 15 height 14
type input "**********"
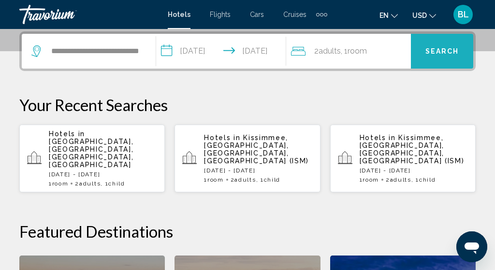
click at [452, 48] on span "Search" at bounding box center [443, 52] width 34 height 8
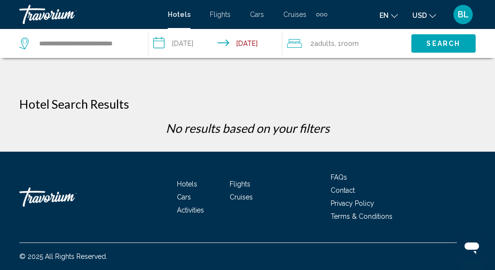
click at [222, 15] on span "Flights" at bounding box center [220, 15] width 21 height 8
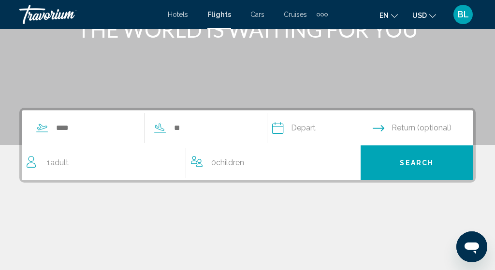
scroll to position [147, 0]
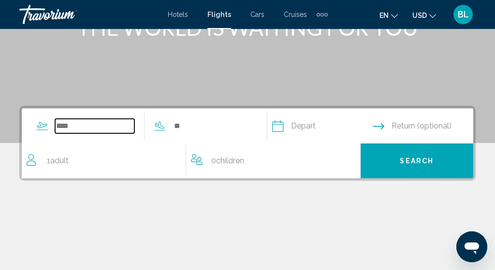
click at [69, 128] on input "Search widget" at bounding box center [94, 126] width 79 height 15
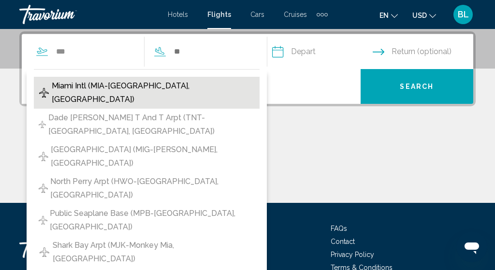
click at [98, 88] on span "Miami Intl (MIA-[GEOGRAPHIC_DATA], [GEOGRAPHIC_DATA])" at bounding box center [153, 92] width 203 height 27
type input "**********"
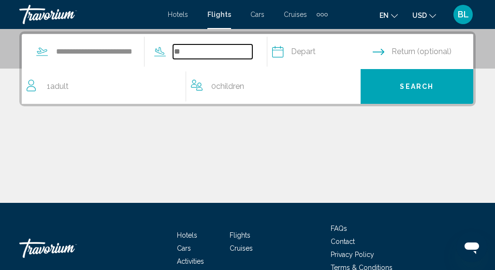
click at [191, 53] on input "Search widget" at bounding box center [212, 52] width 79 height 15
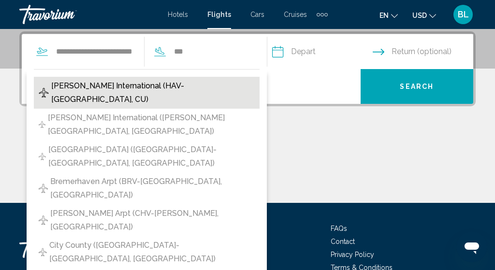
click at [154, 82] on span "[PERSON_NAME] International (HAV-[GEOGRAPHIC_DATA], CU)" at bounding box center [153, 92] width 204 height 27
type input "**********"
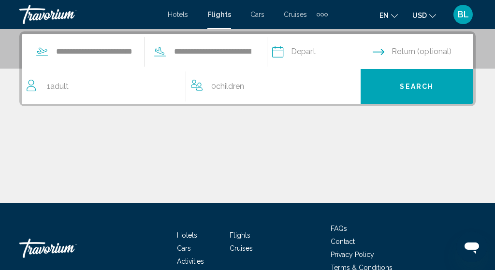
click at [350, 50] on input "Depart date" at bounding box center [322, 53] width 105 height 38
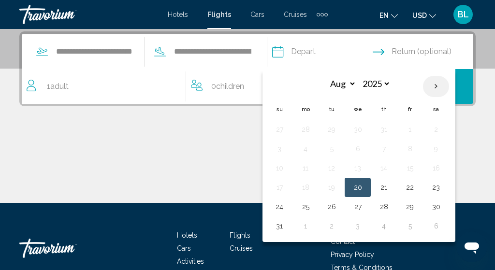
click at [450, 90] on th "Next month" at bounding box center [436, 86] width 26 height 21
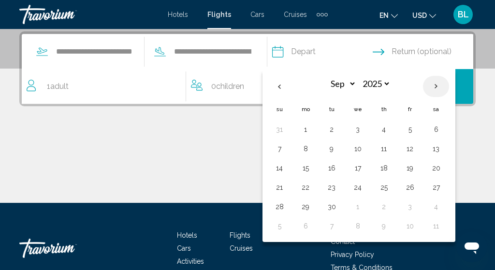
click at [450, 90] on th "Next month" at bounding box center [436, 86] width 26 height 21
select select "*"
click at [418, 190] on button "24" at bounding box center [410, 188] width 15 height 14
type input "**********"
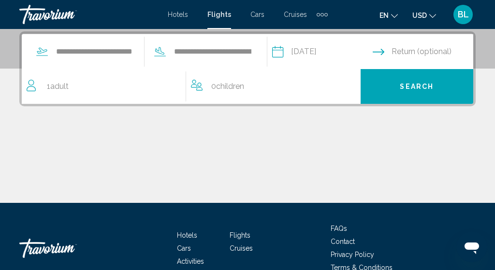
click at [442, 50] on input "Return date" at bounding box center [425, 53] width 105 height 38
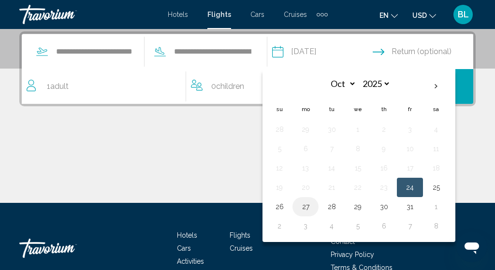
click at [314, 206] on button "27" at bounding box center [305, 207] width 15 height 14
type input "**********"
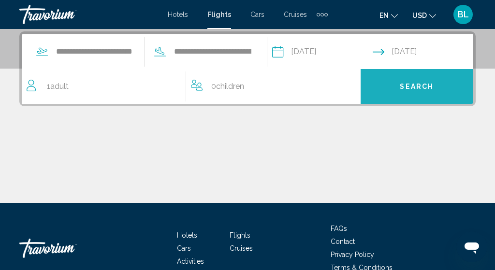
click at [381, 94] on button "Search" at bounding box center [417, 86] width 113 height 35
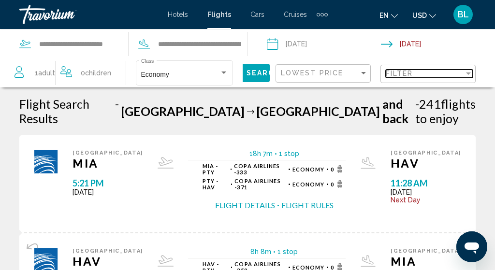
click at [402, 71] on span "Filter" at bounding box center [400, 74] width 28 height 8
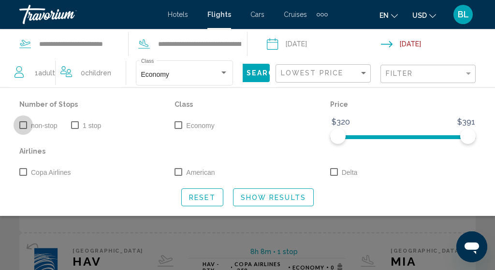
click at [50, 125] on span "non-stop" at bounding box center [44, 126] width 26 height 8
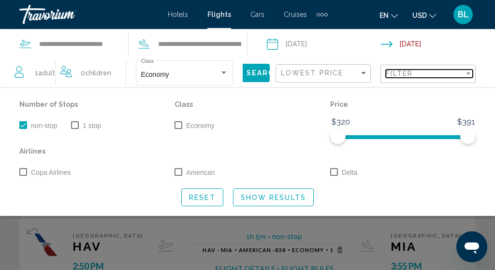
click at [400, 77] on span "Filter" at bounding box center [400, 74] width 28 height 8
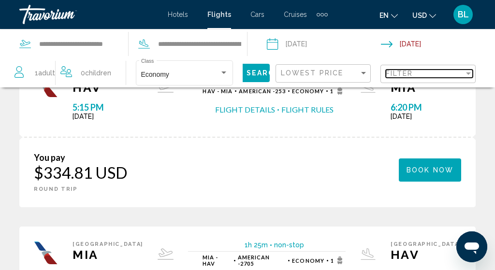
scroll to position [410, 0]
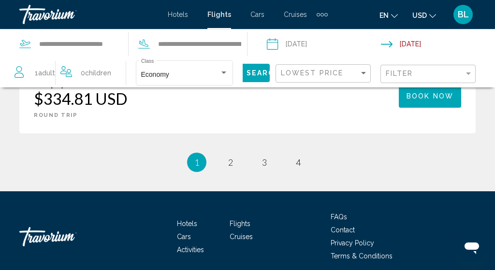
scroll to position [1500, 0]
